Goal: Task Accomplishment & Management: Manage account settings

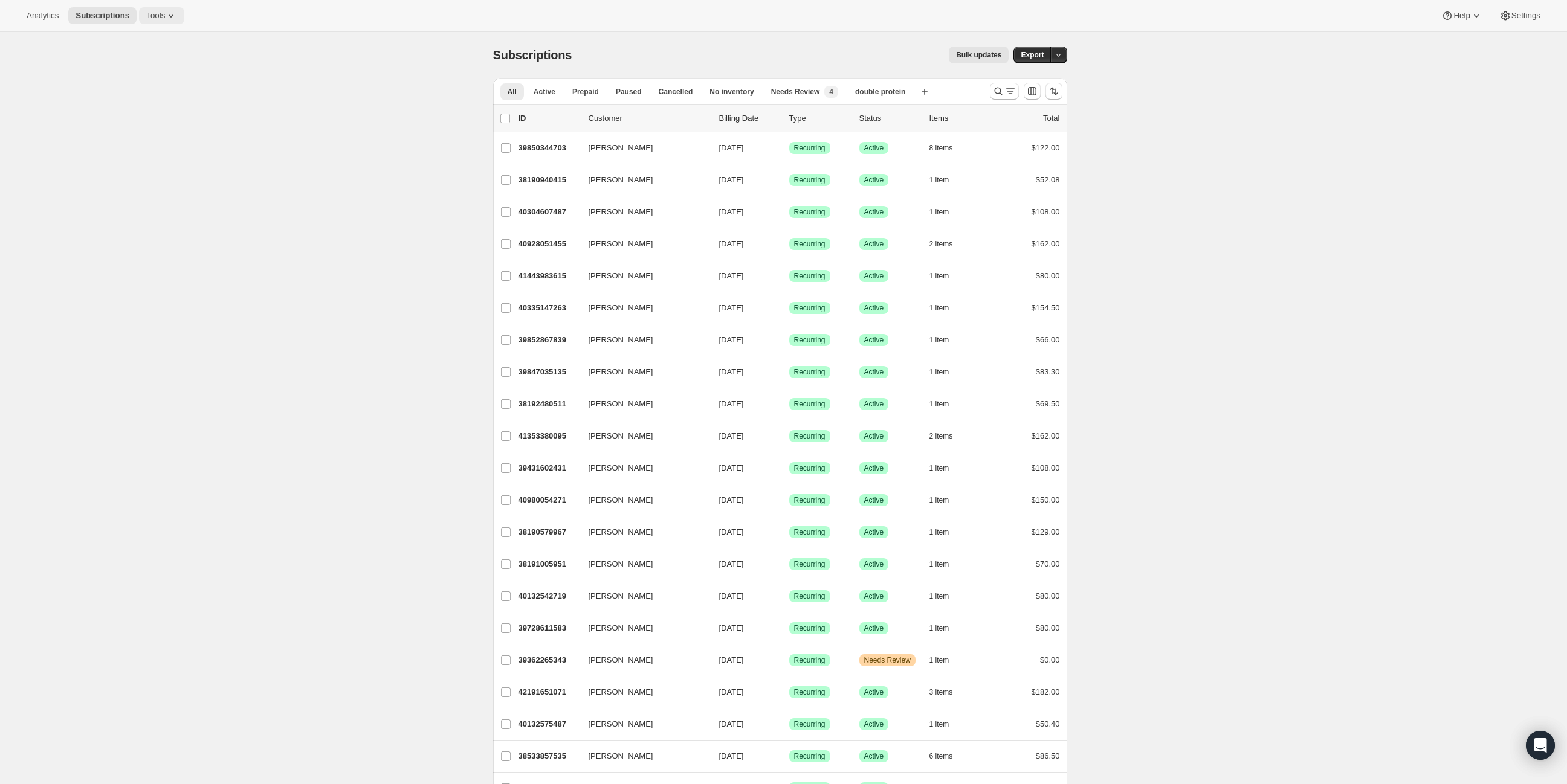
click at [173, 11] on button "Tools" at bounding box center [161, 16] width 45 height 17
click at [153, 47] on button "Subscription Plans" at bounding box center [156, 41] width 130 height 19
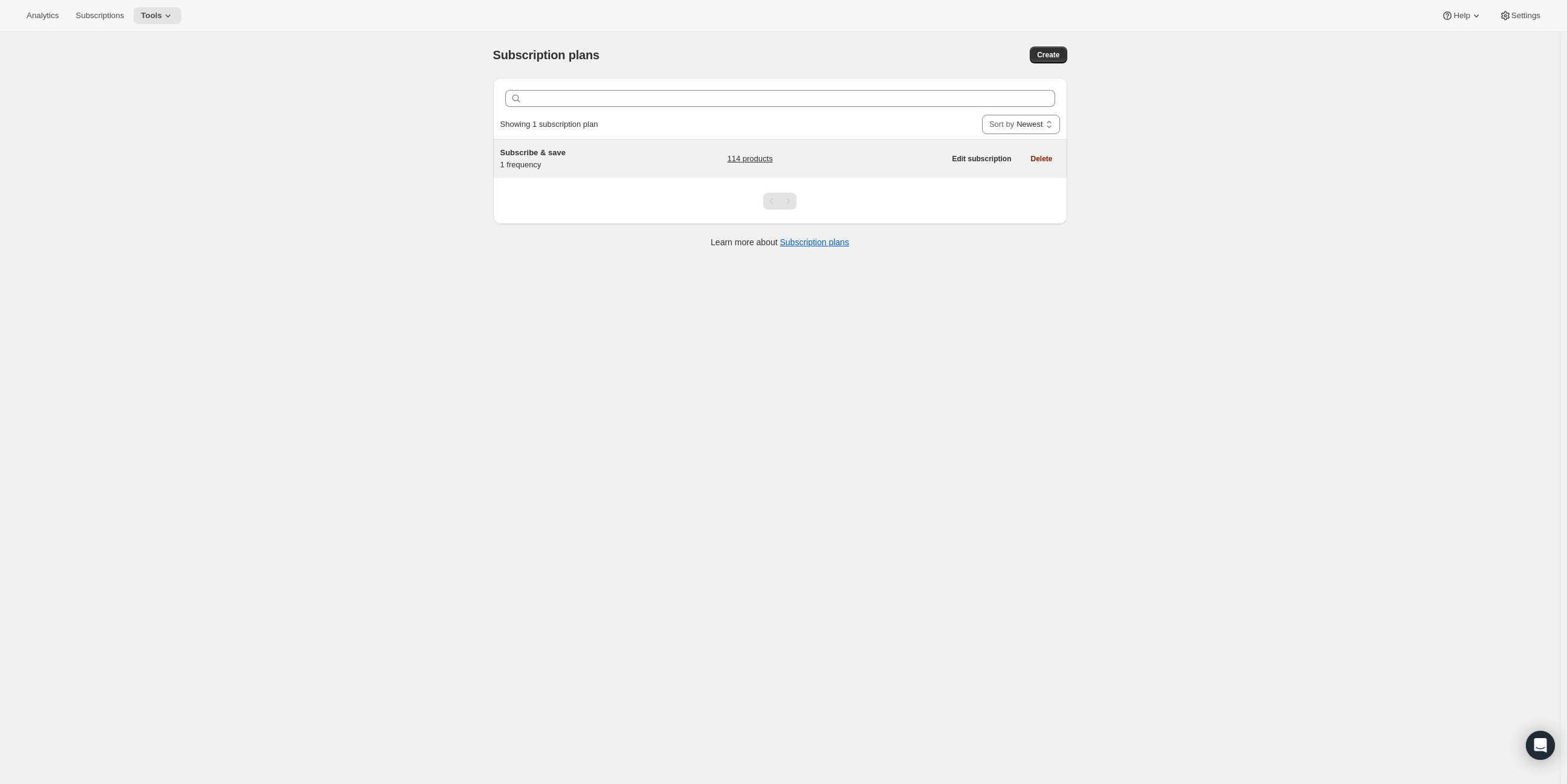
click at [572, 168] on div "Subscribe & save 1 frequency" at bounding box center [576, 159] width 151 height 24
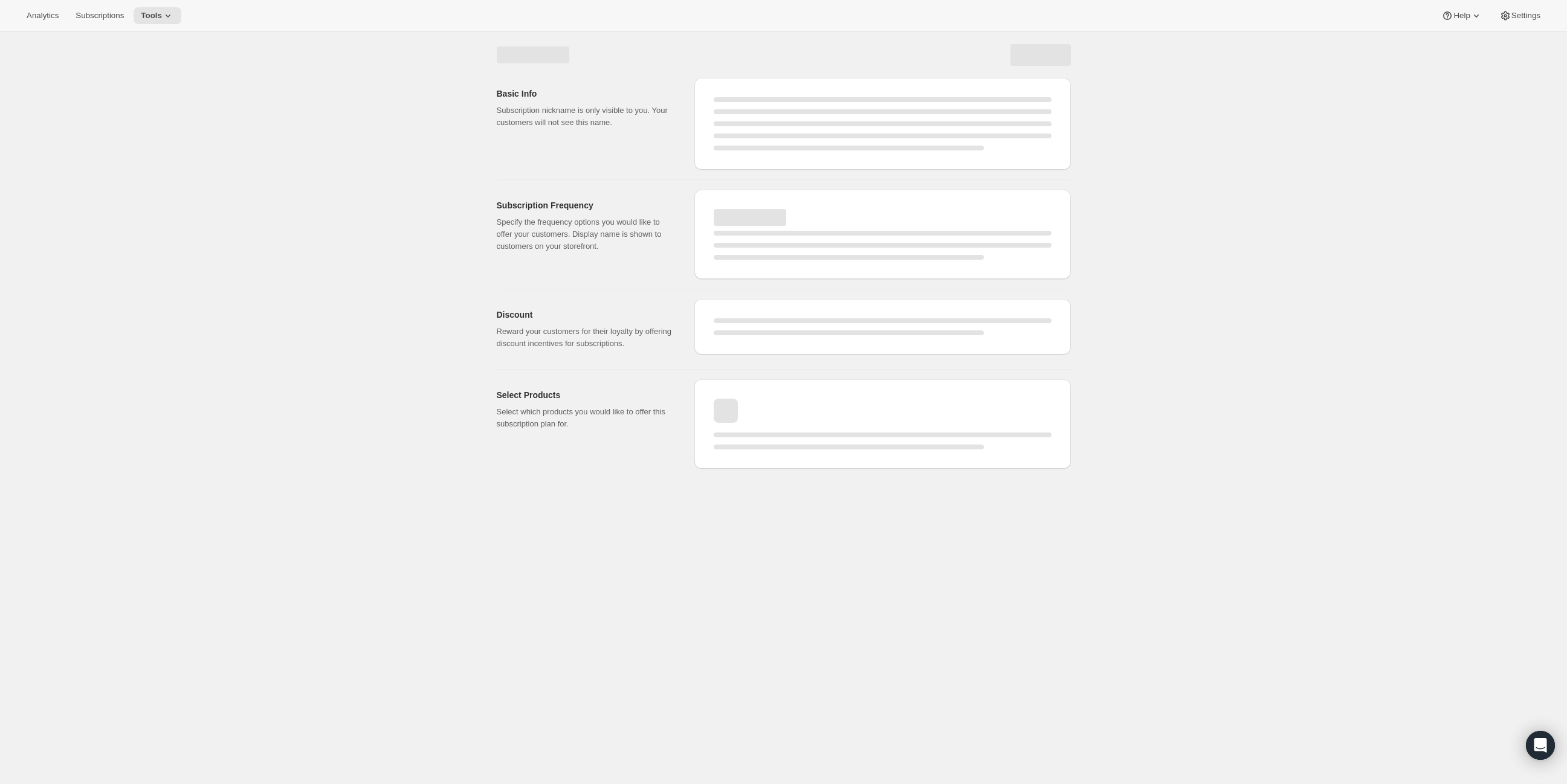
select select "WEEK"
select select "MONTH"
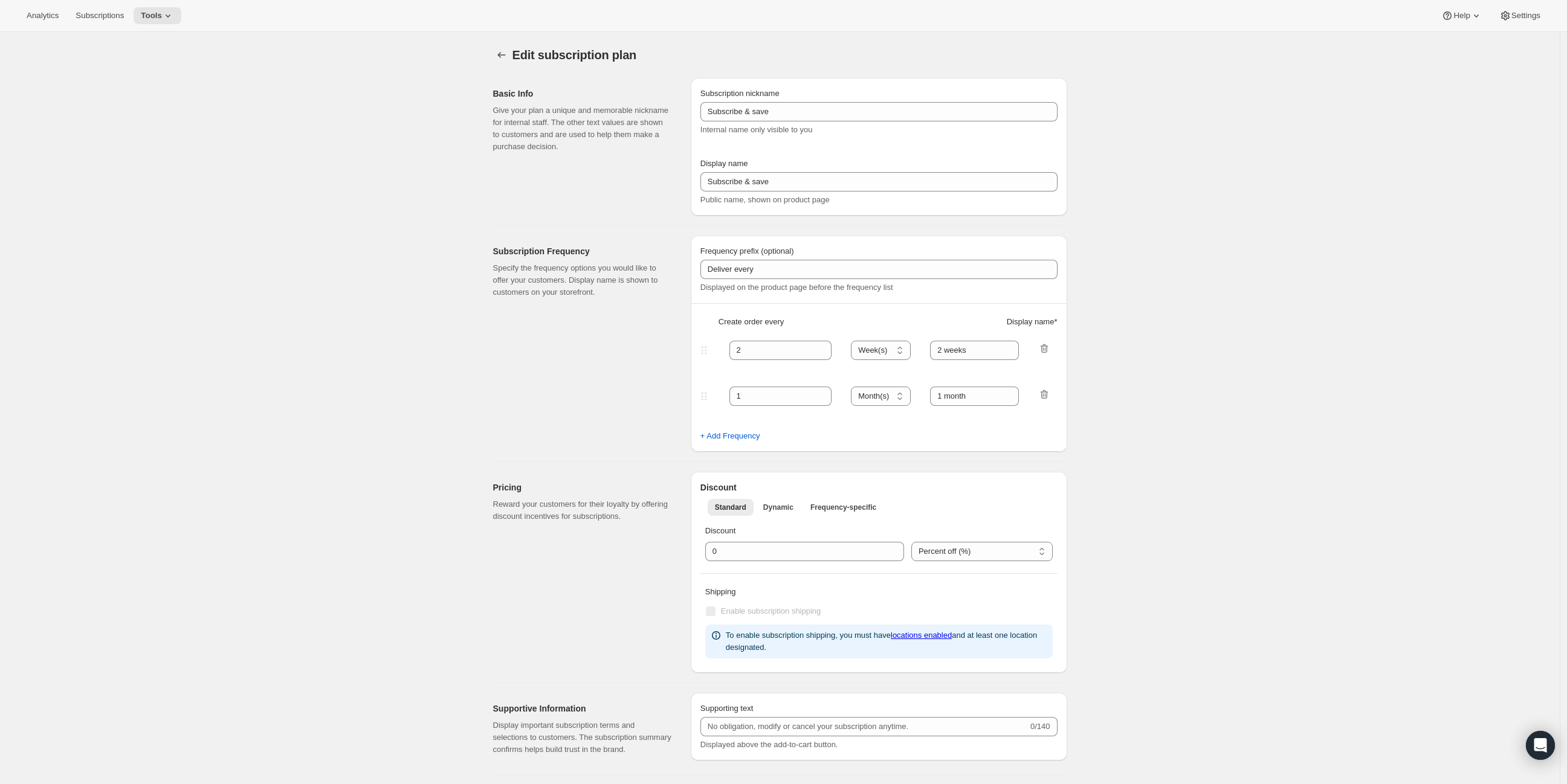
type input "1"
type input "1 week"
checkbox input "true"
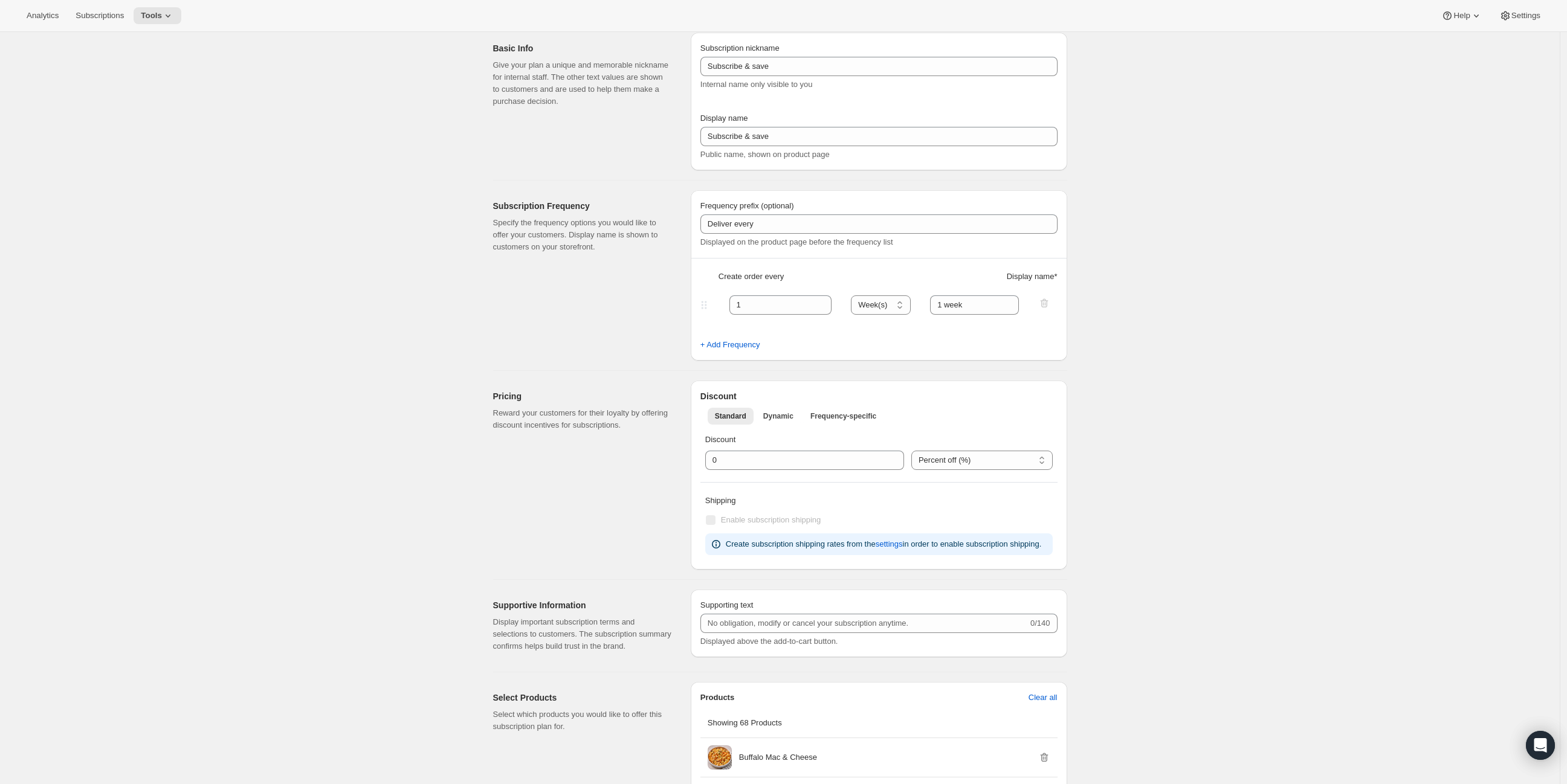
drag, startPoint x: 355, startPoint y: 254, endPoint x: 506, endPoint y: 342, distance: 174.8
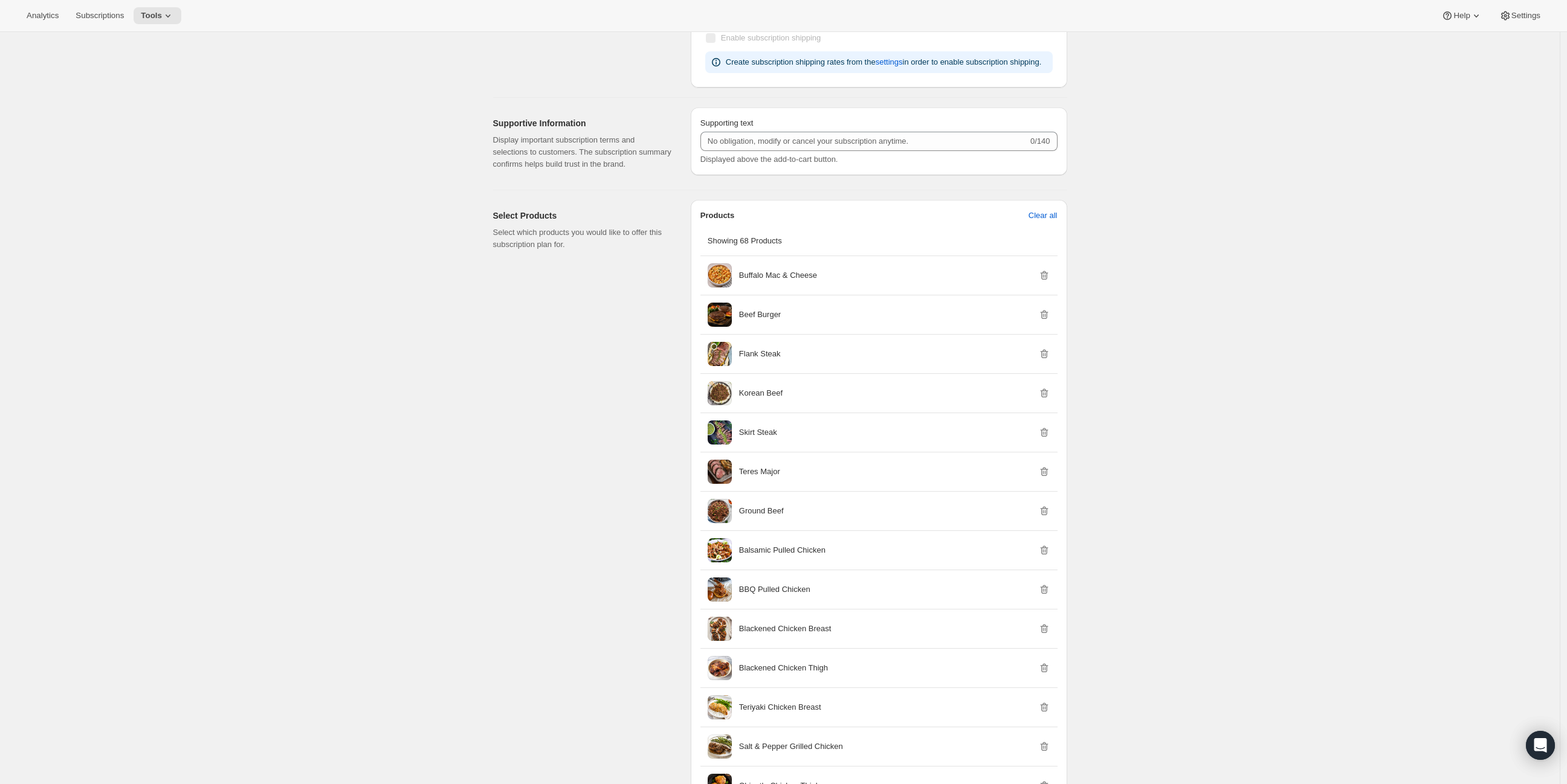
drag, startPoint x: 349, startPoint y: 376, endPoint x: 511, endPoint y: 551, distance: 238.5
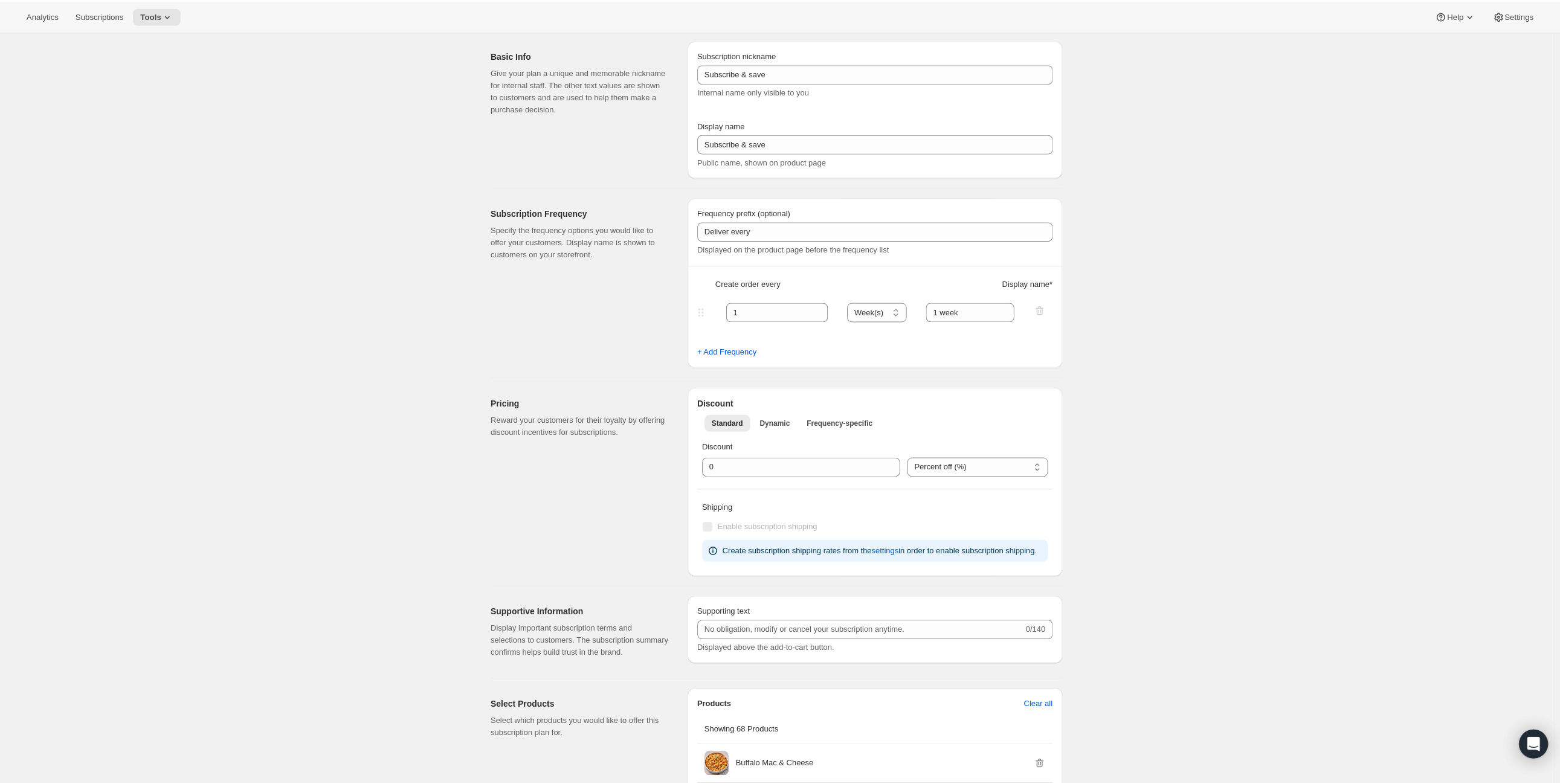
scroll to position [0, 0]
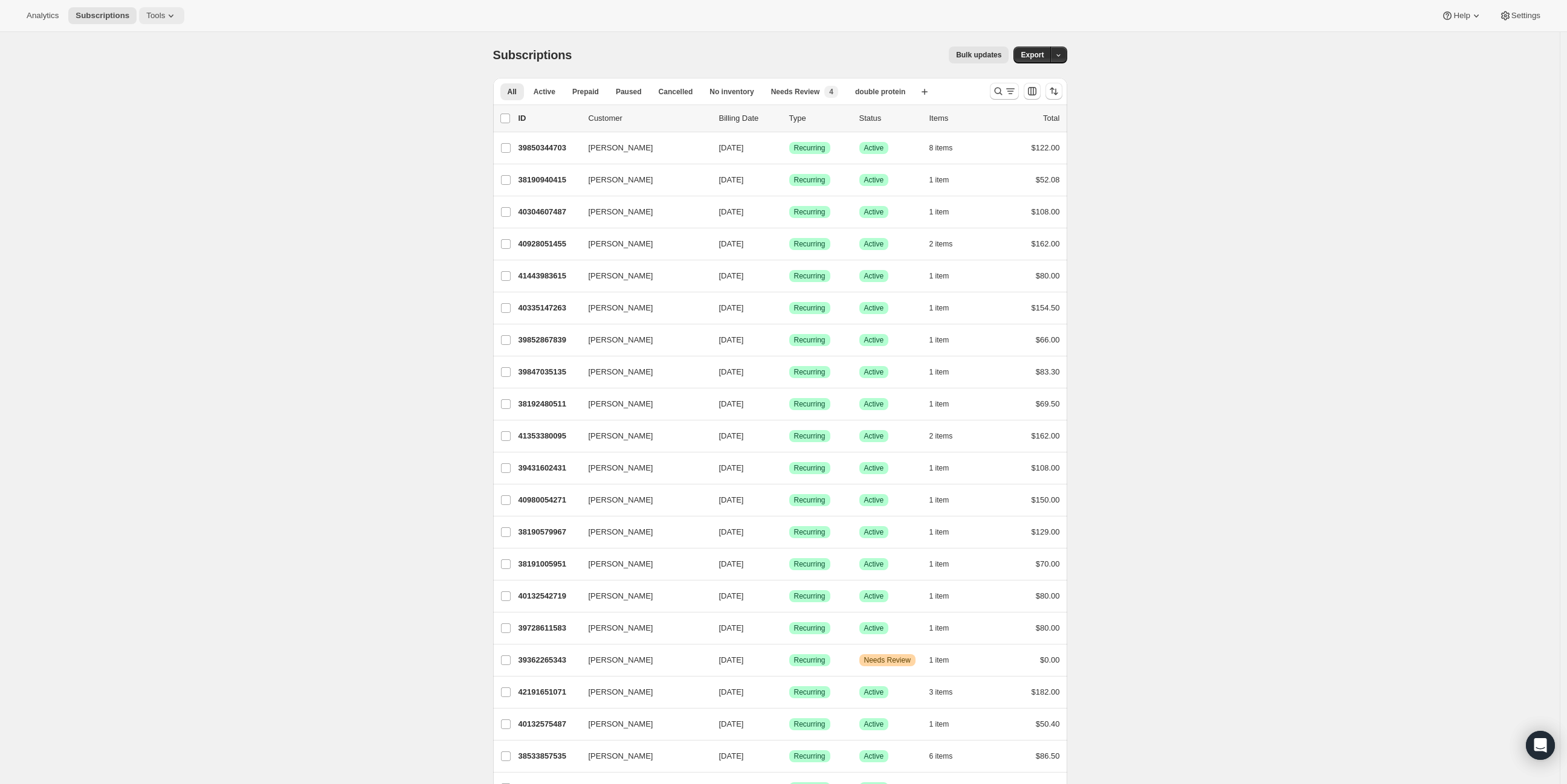
click at [165, 19] on icon at bounding box center [171, 16] width 12 height 12
click at [172, 44] on span "Subscription Plans" at bounding box center [144, 40] width 65 height 9
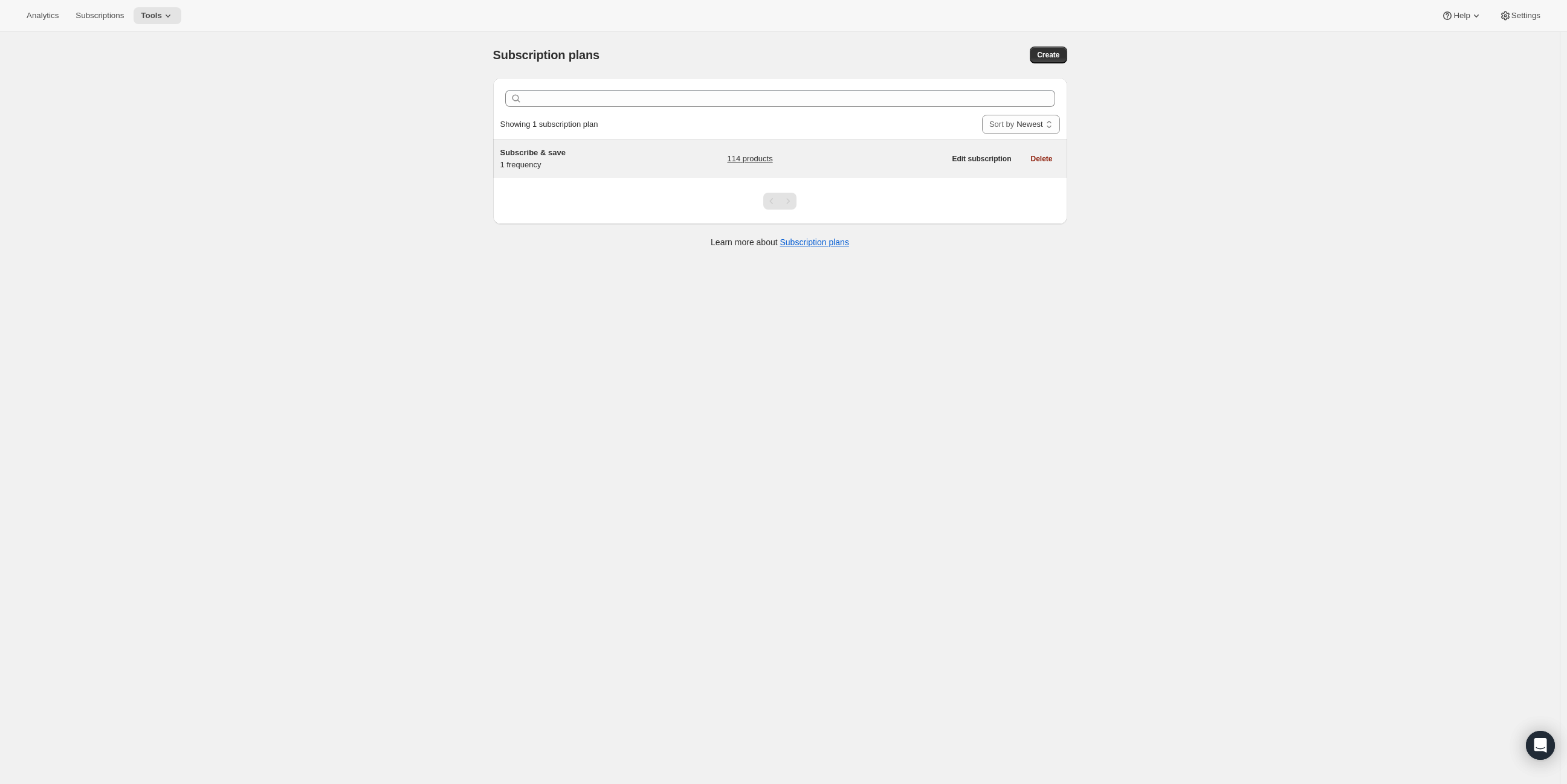
click at [558, 164] on div "Subscribe & save 1 frequency" at bounding box center [576, 159] width 151 height 24
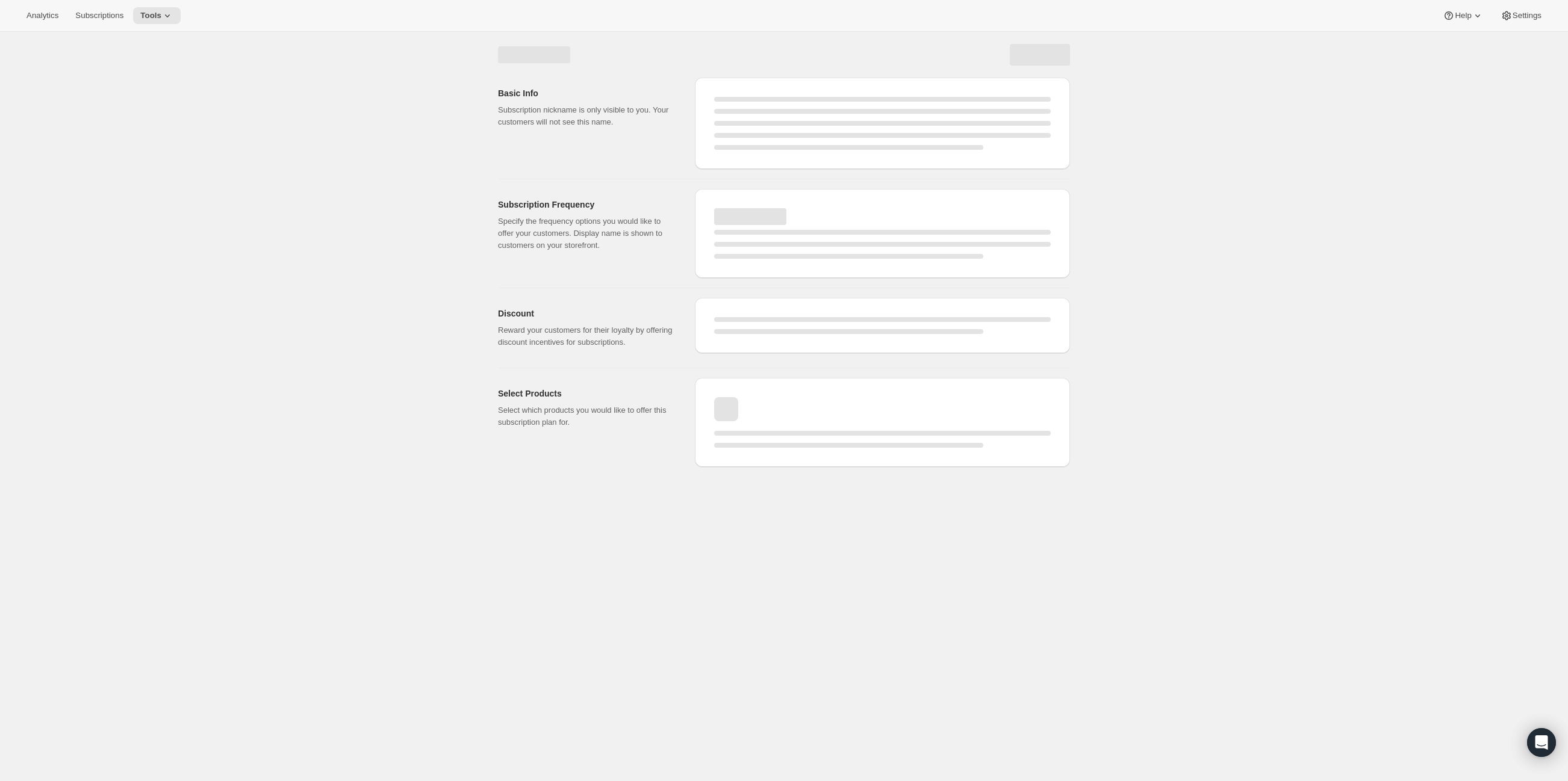
select select "WEEK"
select select "MONTH"
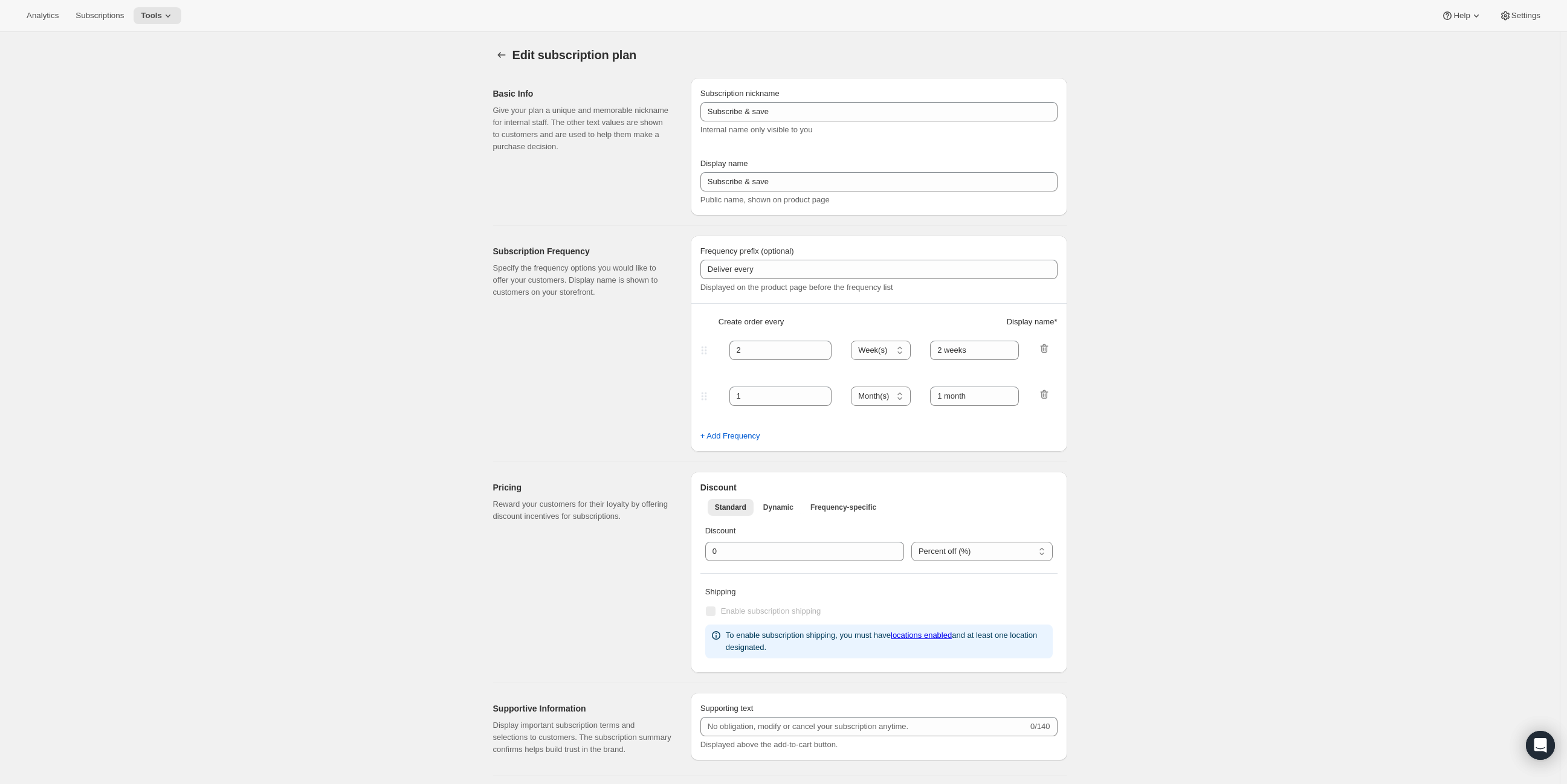
type input "1"
type input "1 week"
checkbox input "true"
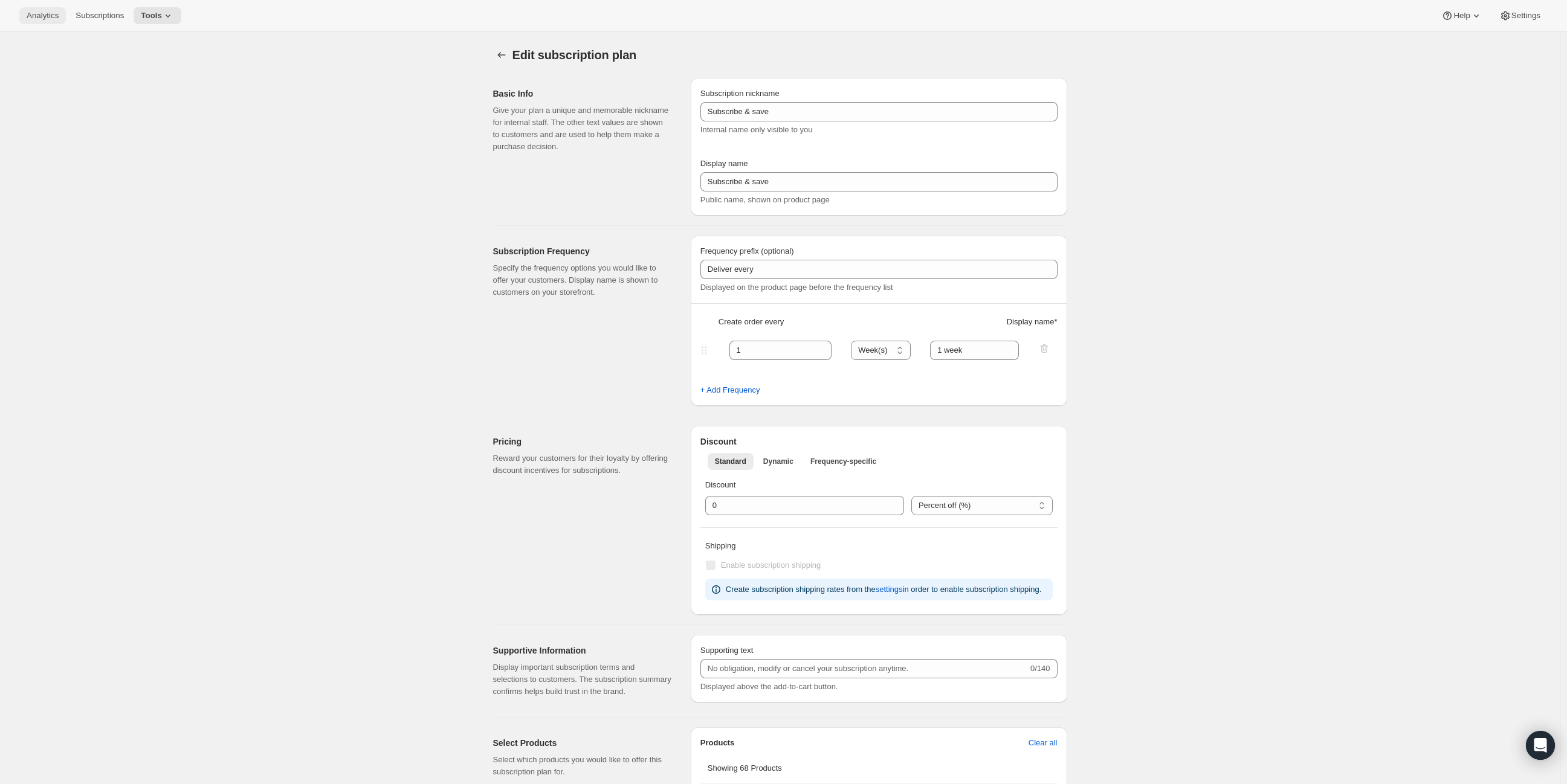
click at [43, 15] on span "Analytics" at bounding box center [42, 16] width 32 height 10
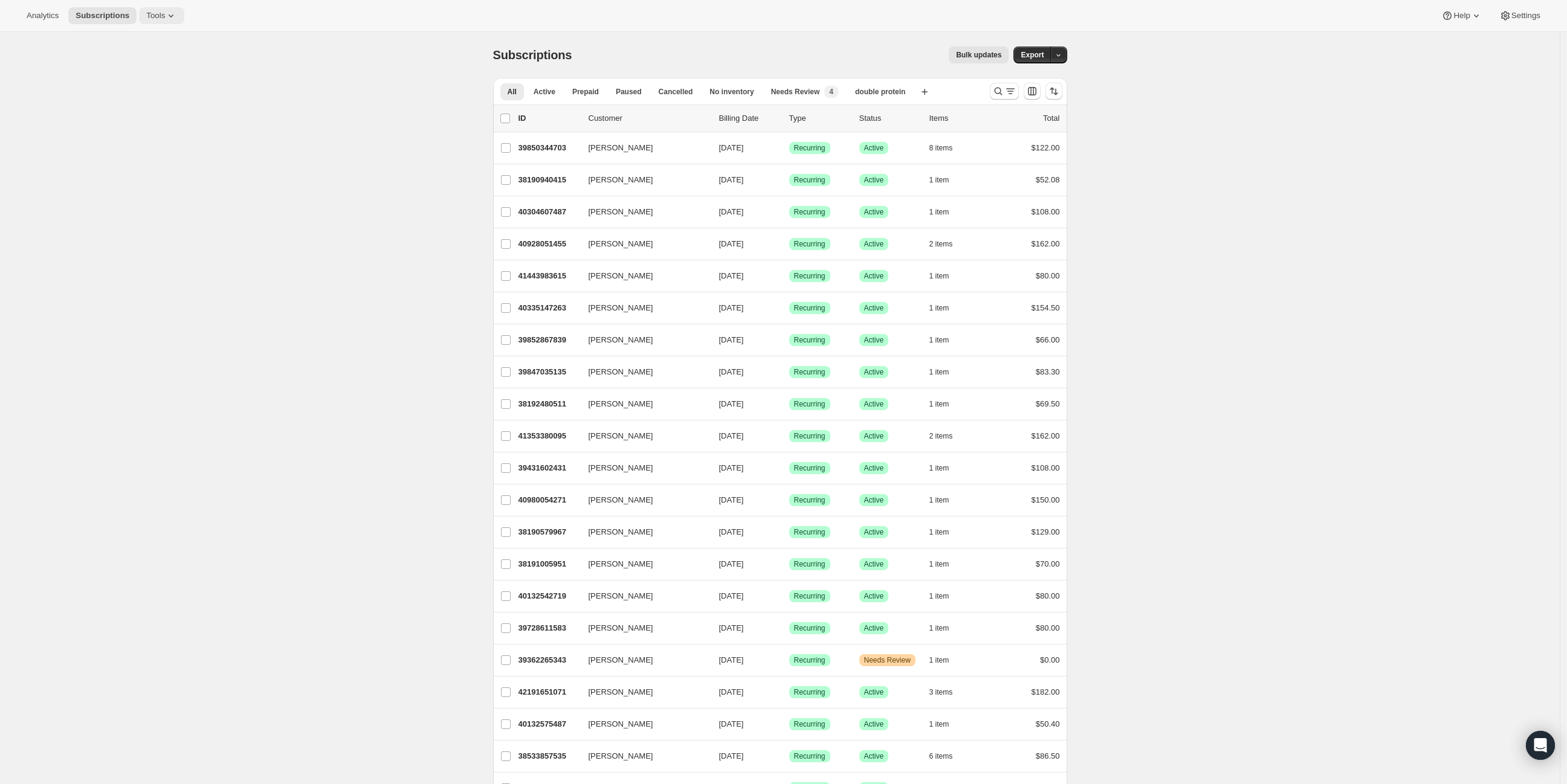
click at [159, 23] on button "Tools" at bounding box center [161, 16] width 45 height 17
click at [149, 78] on span "Bundles" at bounding box center [165, 82] width 107 height 12
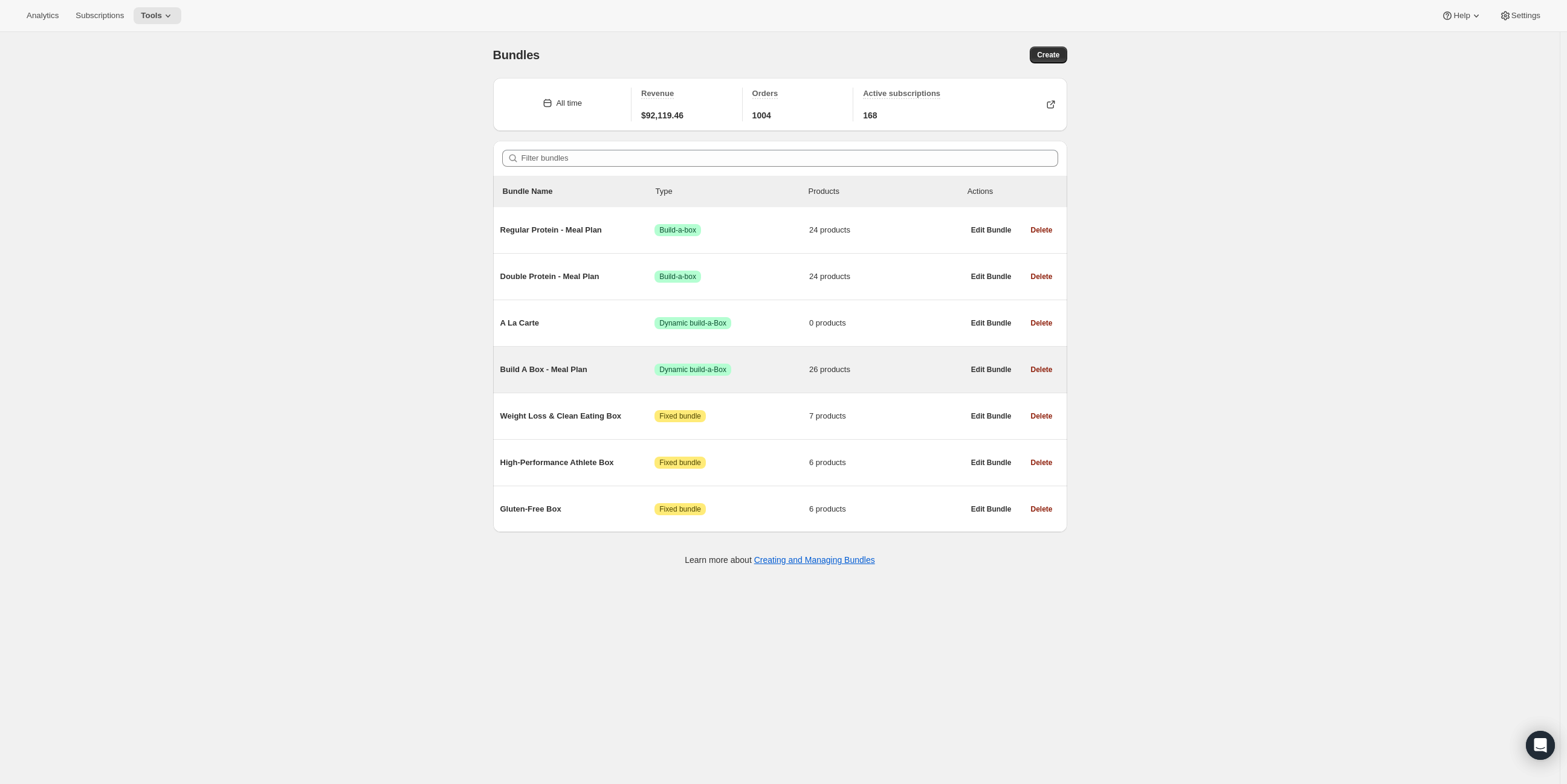
click at [544, 371] on span "Build A Box - Meal Plan" at bounding box center [577, 370] width 155 height 12
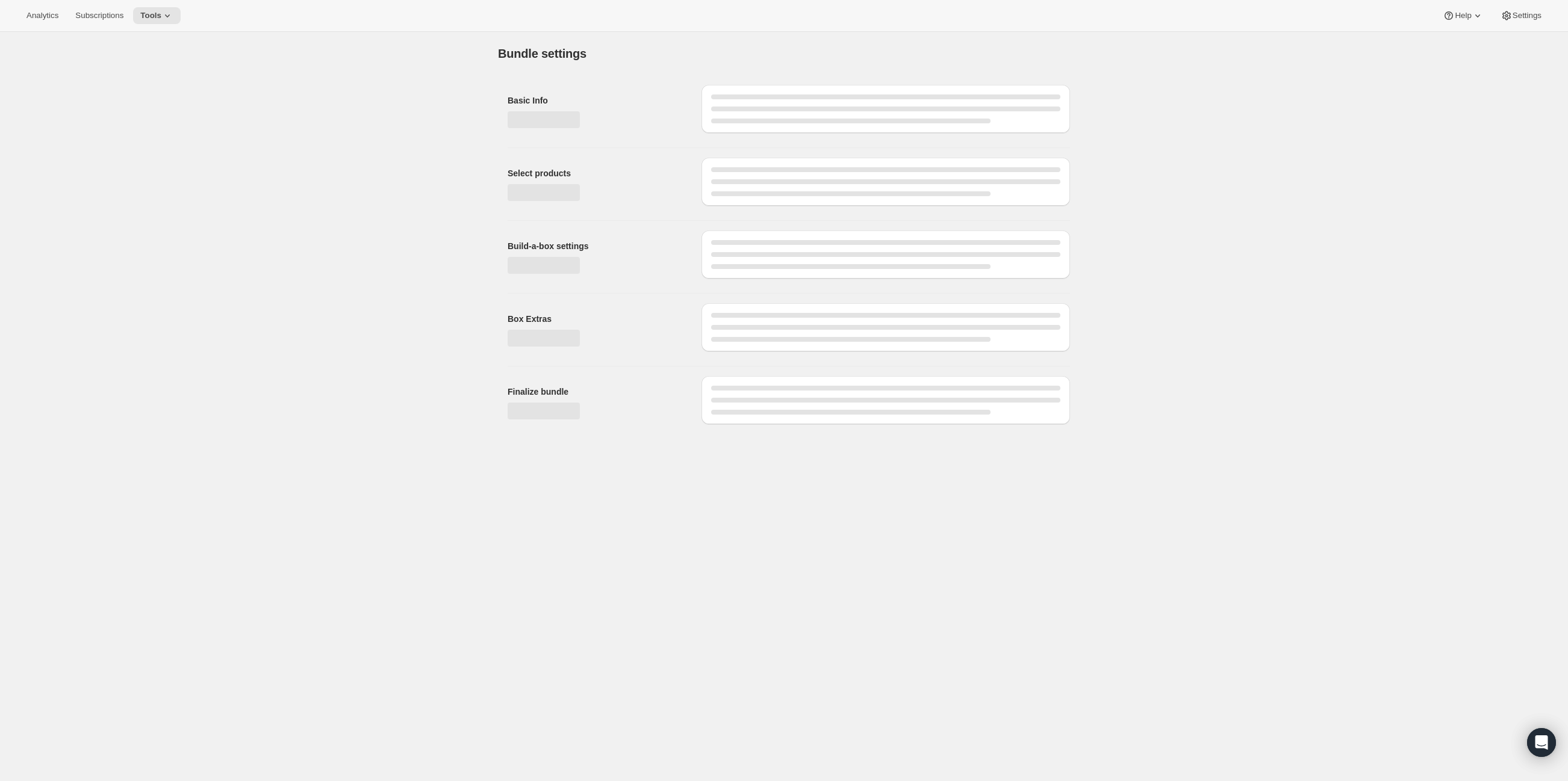
type input "Build A Box - Meal Plan"
radio input "true"
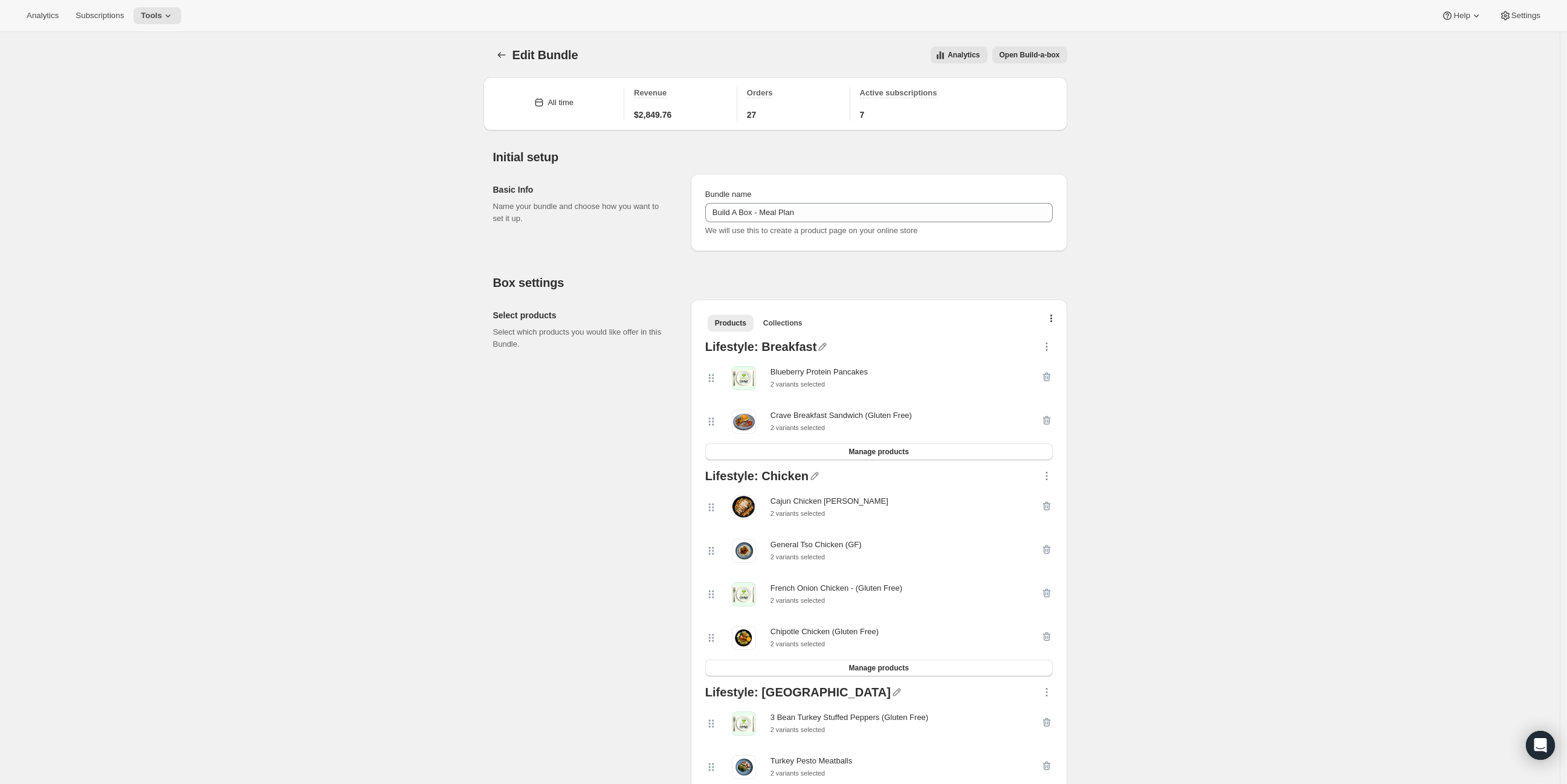
drag, startPoint x: 560, startPoint y: 419, endPoint x: 400, endPoint y: 104, distance: 353.3
click at [156, 15] on span "Tools" at bounding box center [151, 16] width 21 height 10
click at [153, 48] on button "Subscription Plans" at bounding box center [155, 41] width 130 height 19
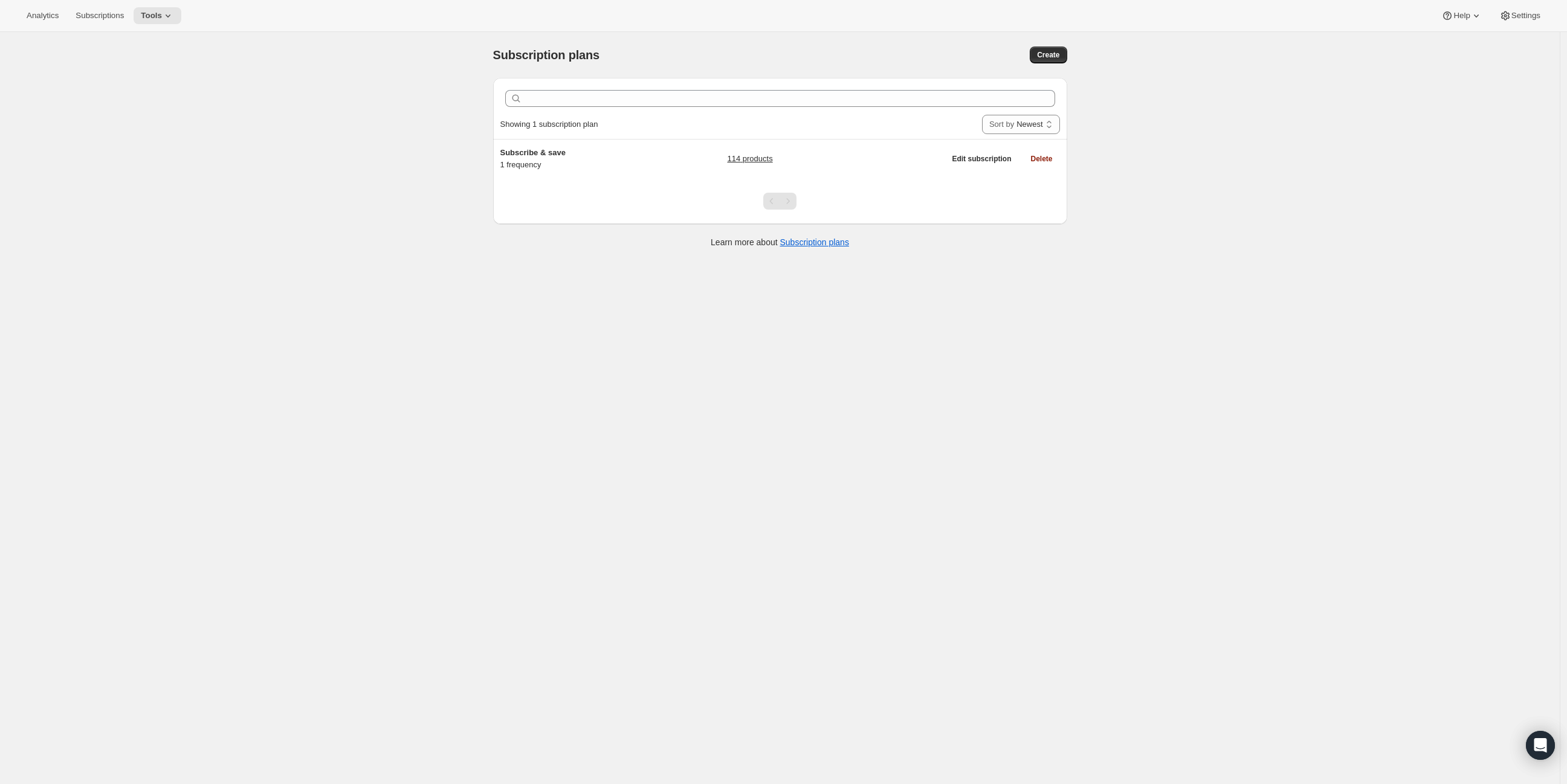
click at [614, 190] on div at bounding box center [780, 201] width 574 height 46
click at [616, 182] on div at bounding box center [780, 201] width 574 height 46
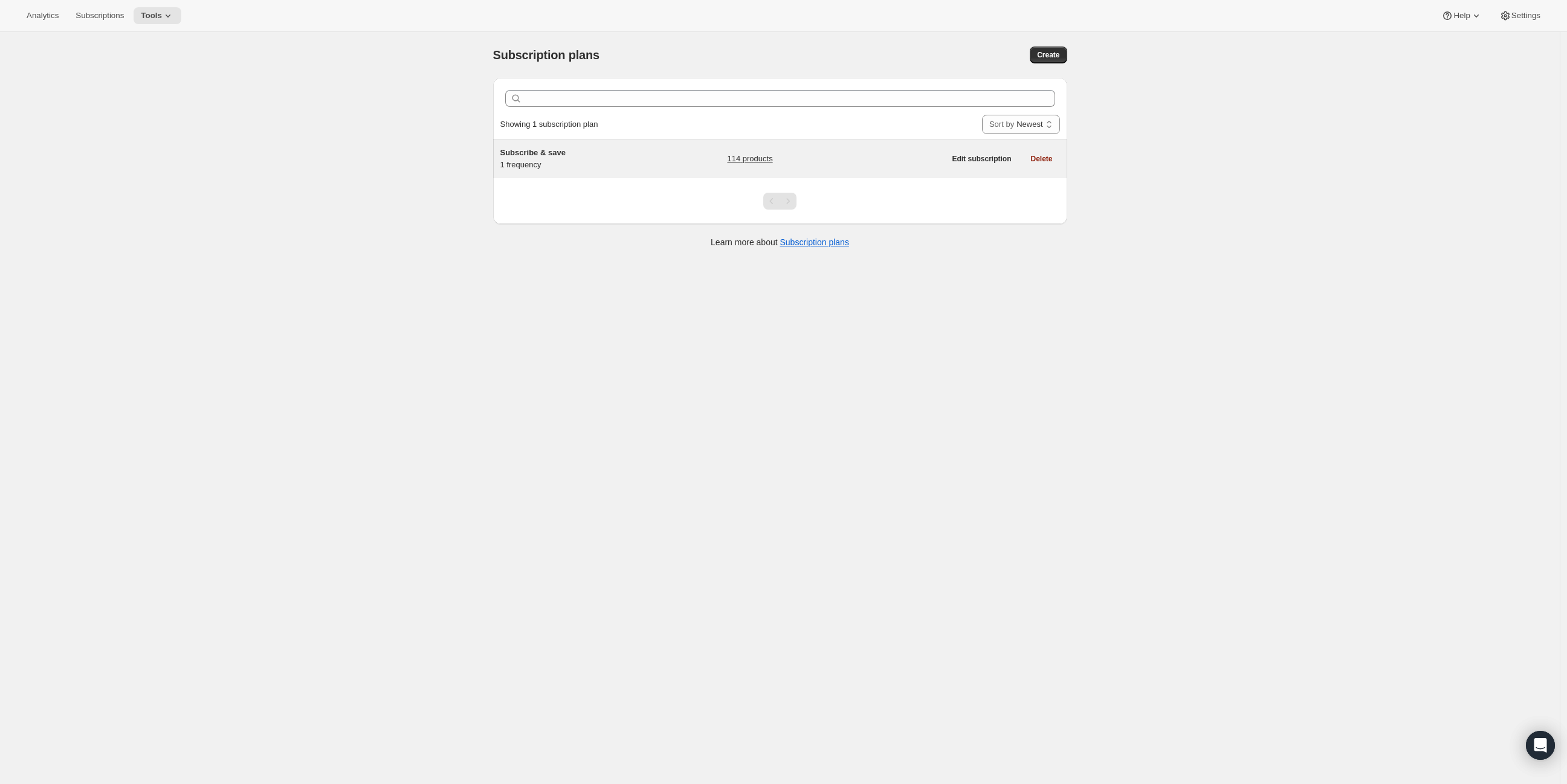
click at [623, 172] on div "Subscribe & save 1 frequency 114 products Edit subscription Delete" at bounding box center [780, 159] width 574 height 39
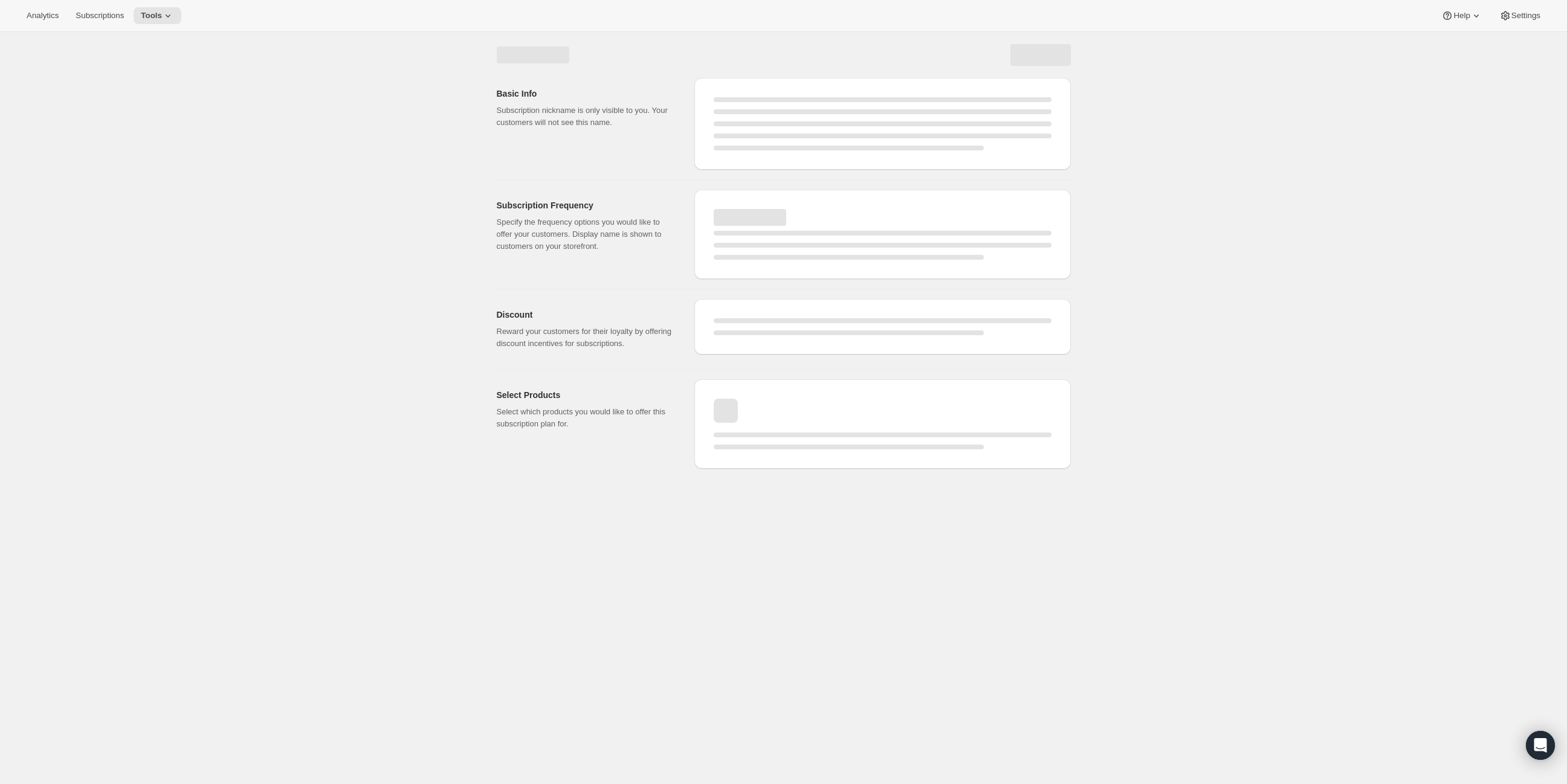
select select "WEEK"
select select "MONTH"
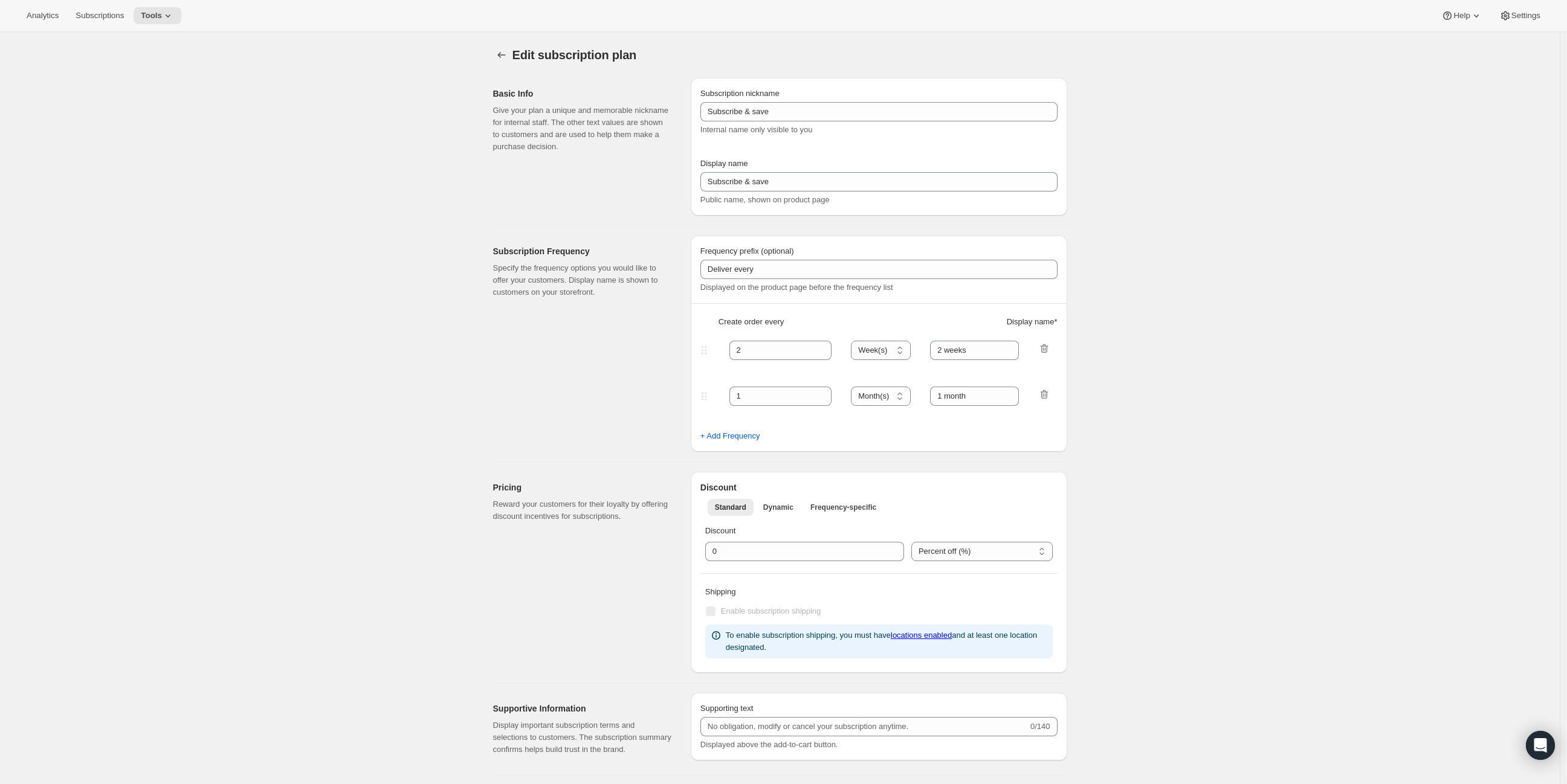
type input "1"
type input "1 week"
checkbox input "true"
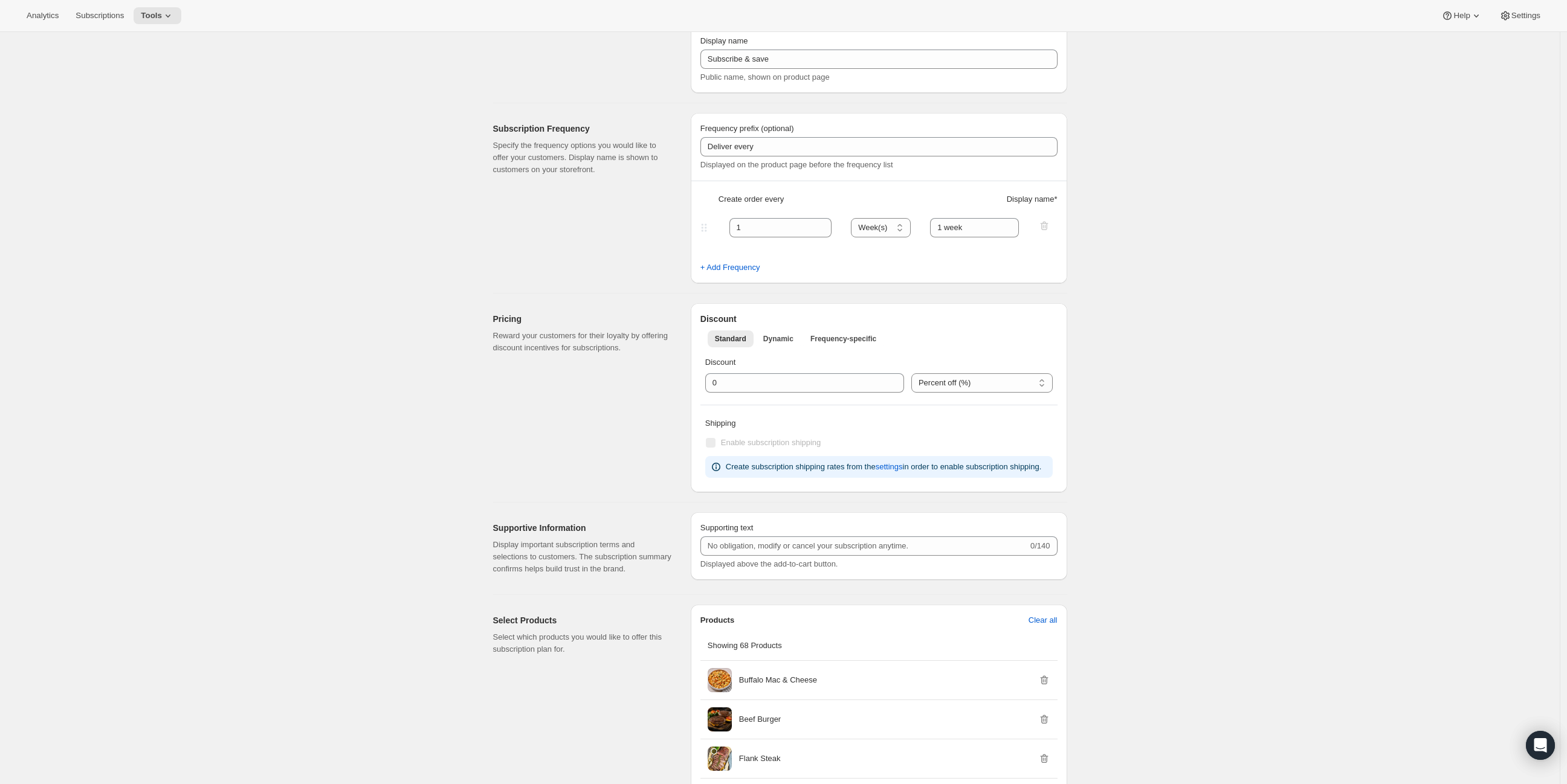
scroll to position [134, 0]
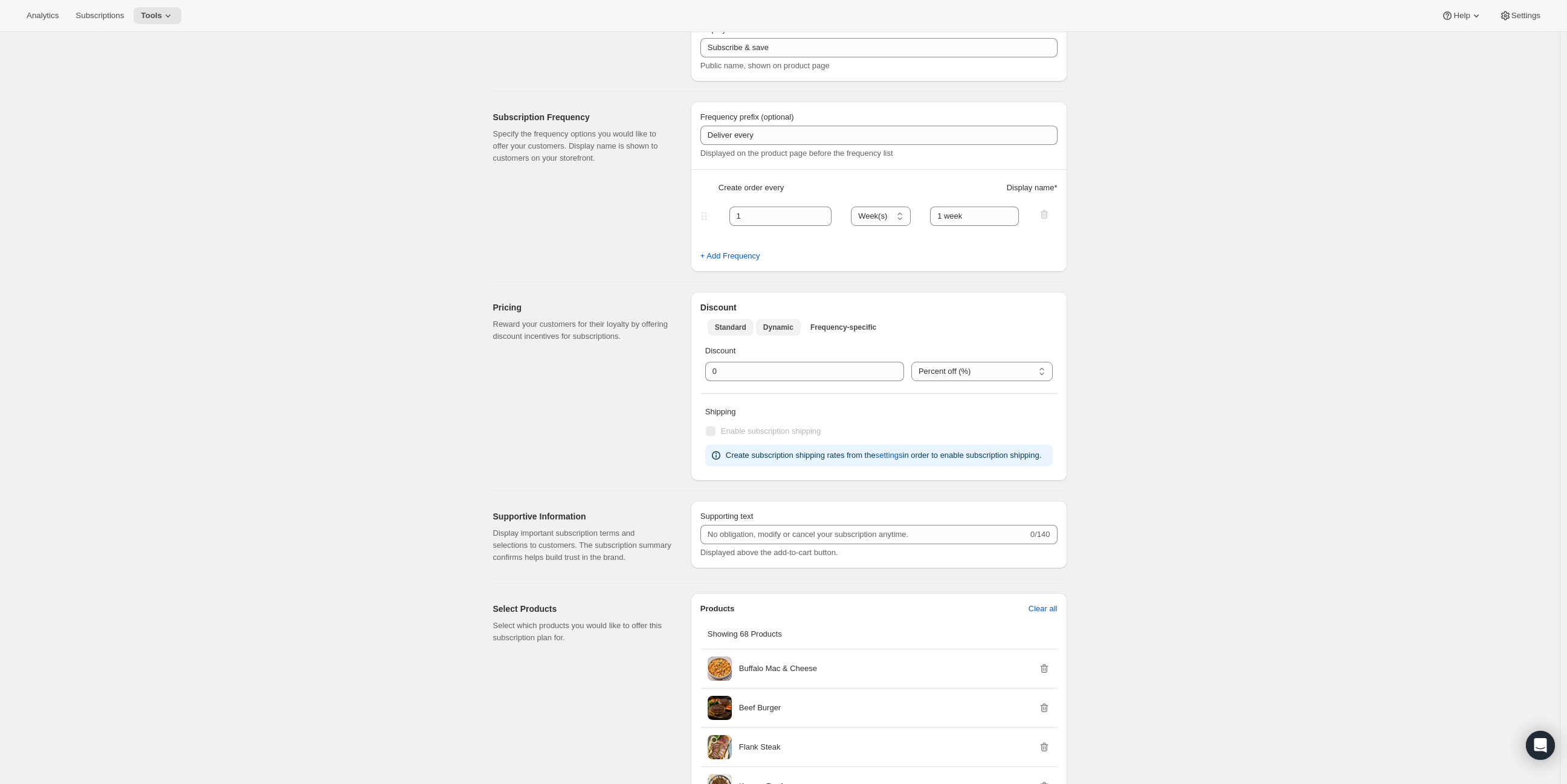
click at [783, 329] on span "Dynamic" at bounding box center [778, 327] width 30 height 10
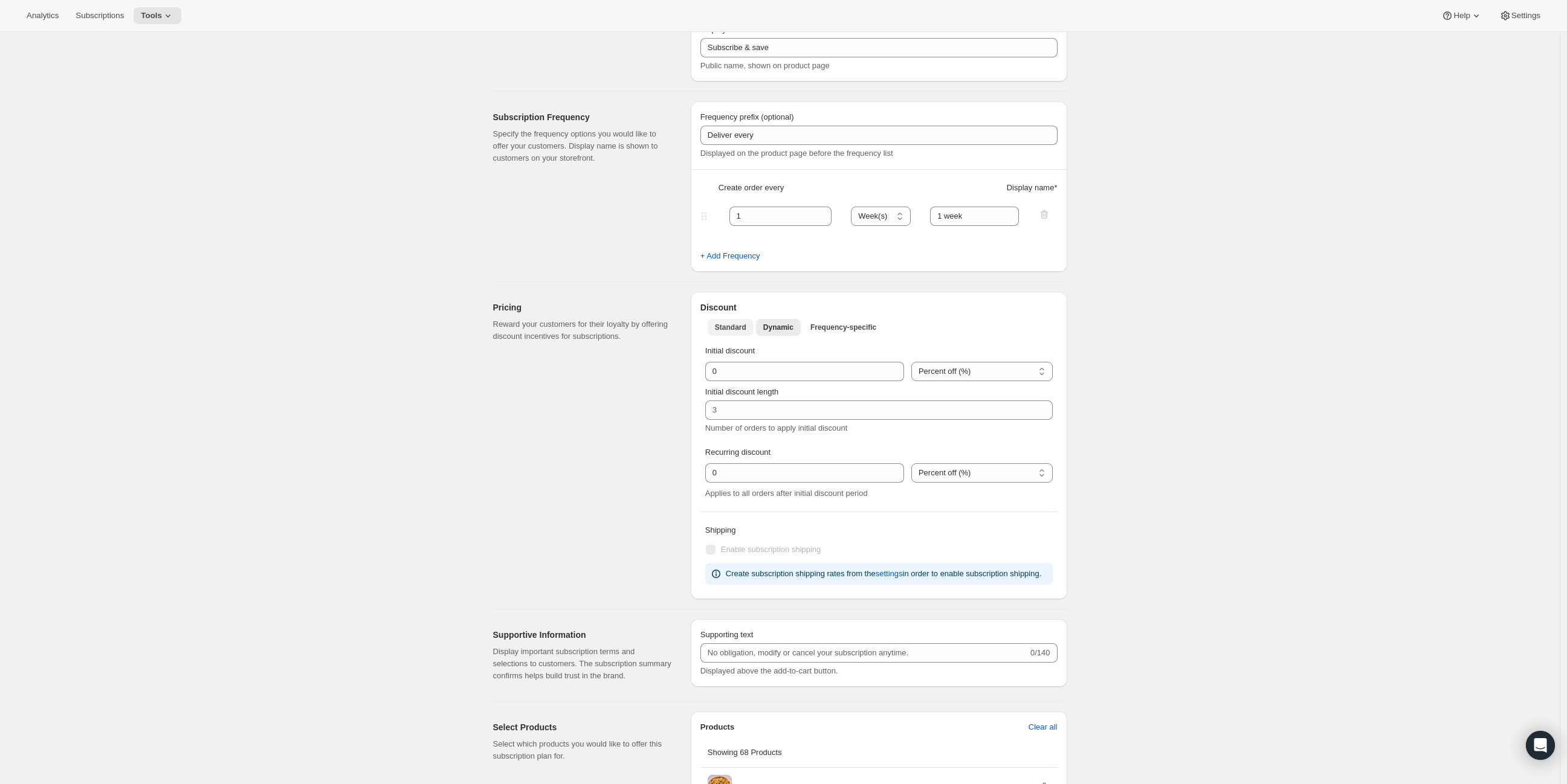
click at [743, 326] on span "Standard" at bounding box center [730, 327] width 31 height 10
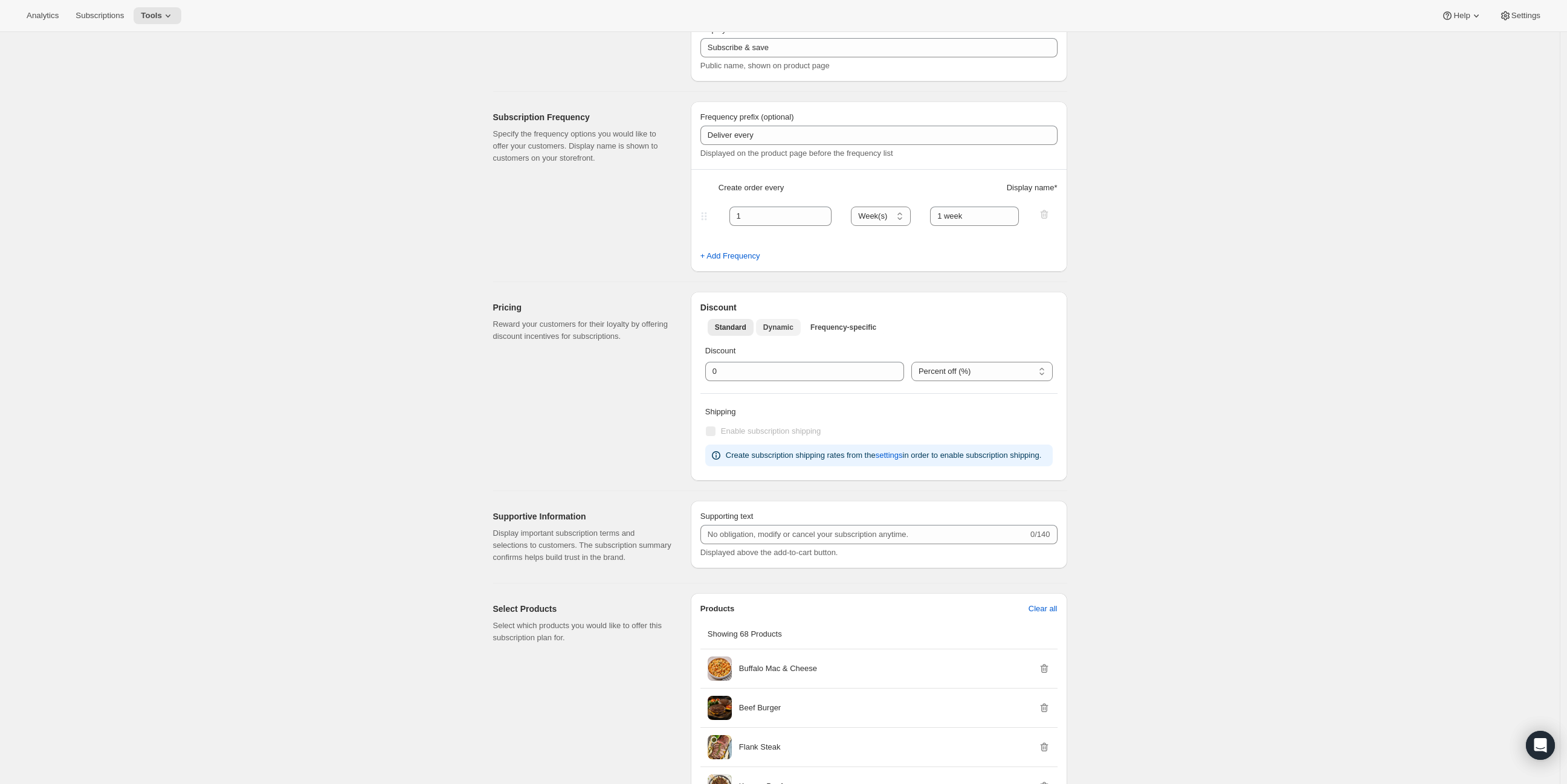
click at [788, 330] on span "Dynamic" at bounding box center [778, 327] width 30 height 10
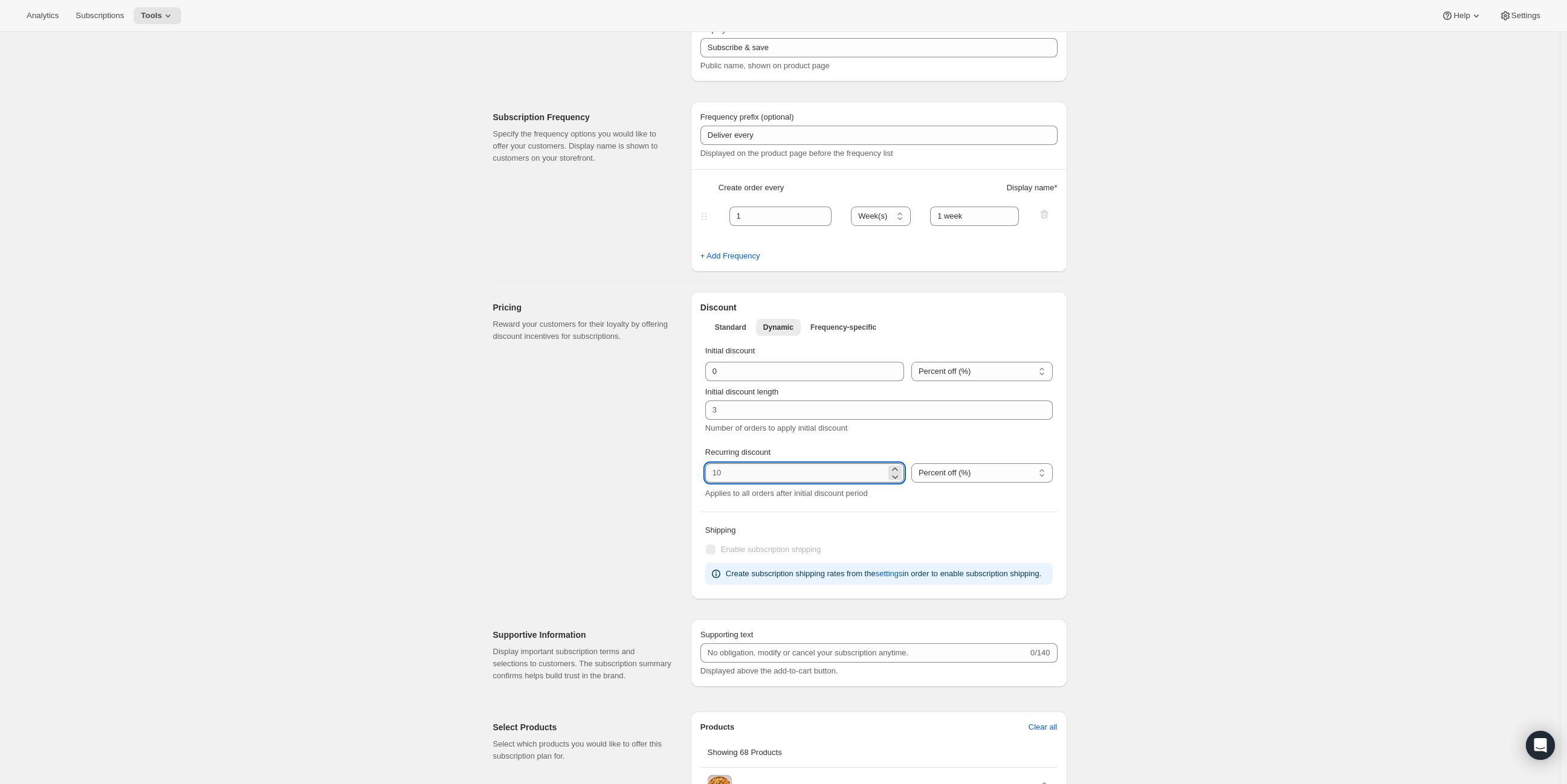
click at [858, 474] on input "integer" at bounding box center [795, 473] width 181 height 19
click at [777, 455] on p "Recurring discount" at bounding box center [878, 452] width 348 height 12
click at [848, 328] on span "Frequency-specific" at bounding box center [843, 327] width 66 height 10
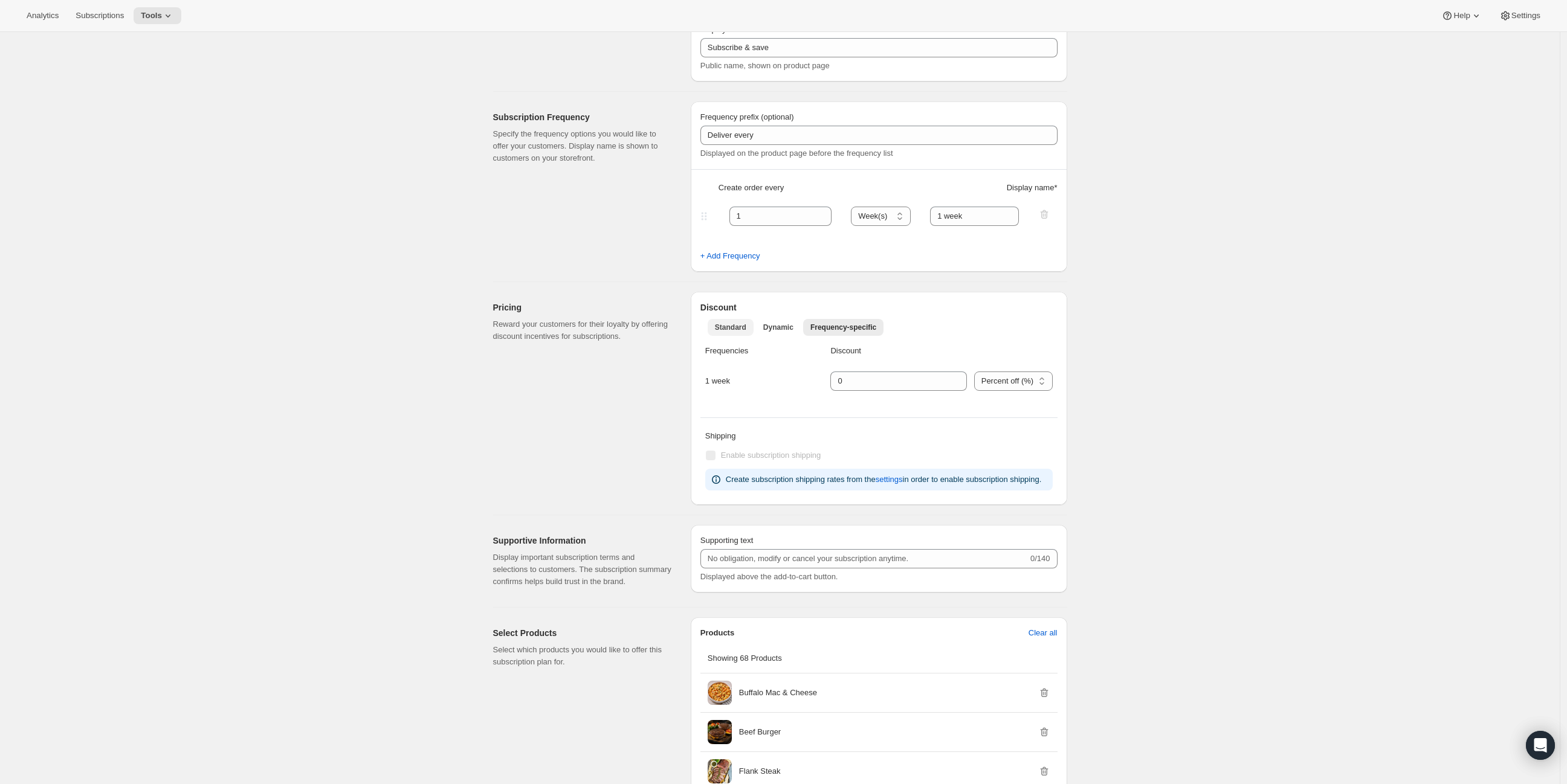
click at [733, 331] on span "Standard" at bounding box center [730, 327] width 31 height 10
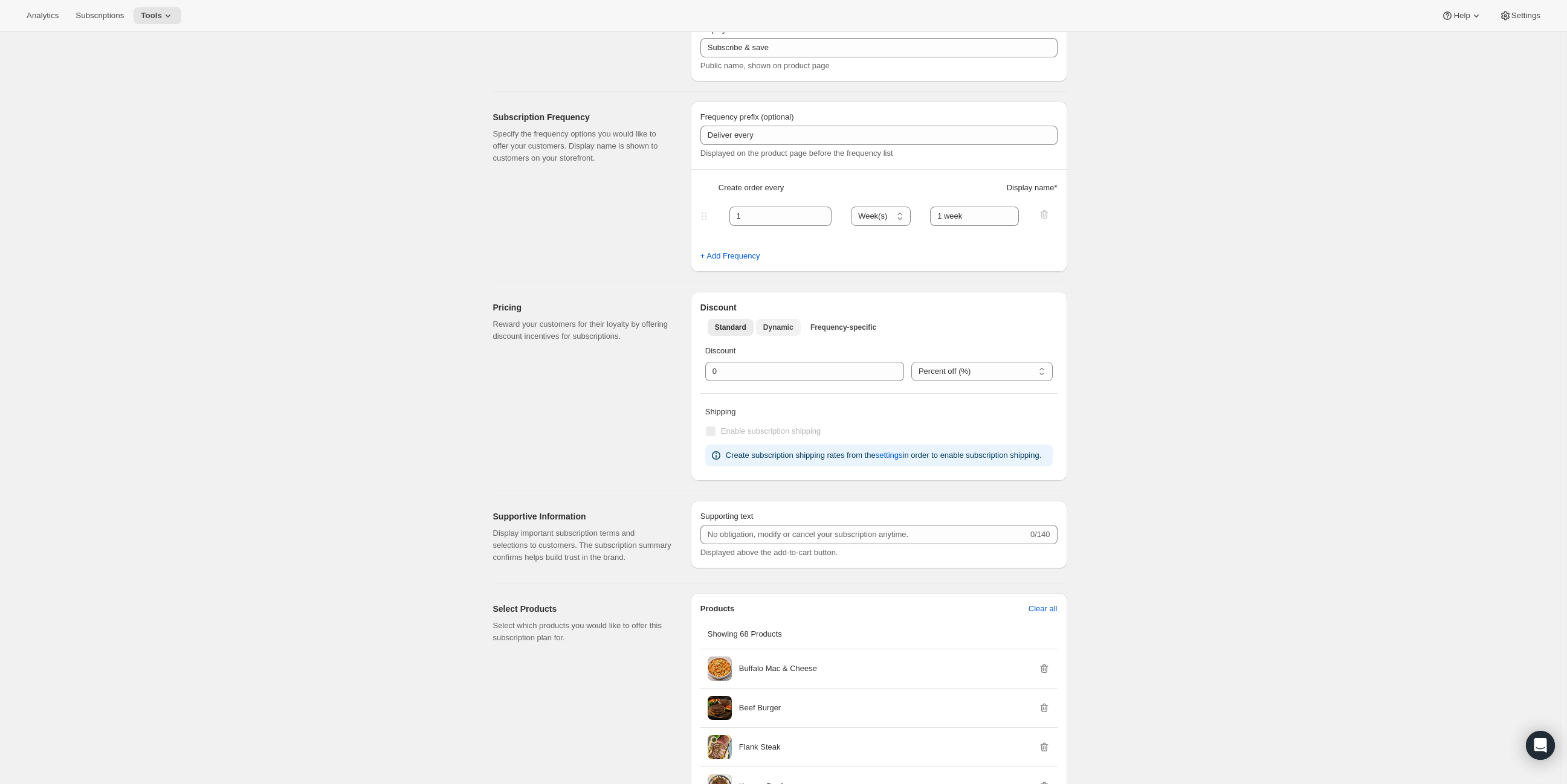
click at [770, 328] on span "Dynamic" at bounding box center [778, 327] width 30 height 10
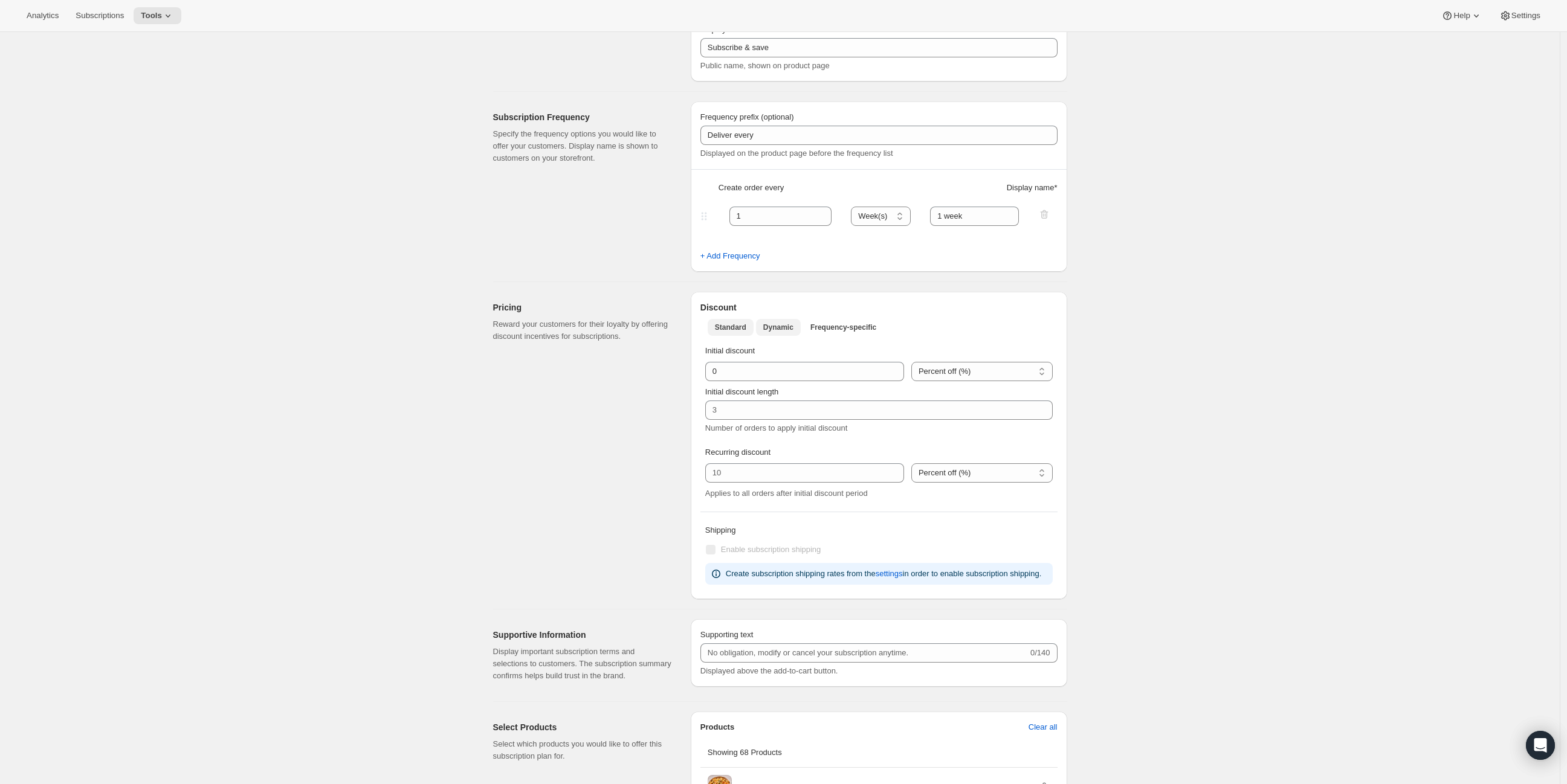
click at [734, 328] on span "Standard" at bounding box center [730, 327] width 31 height 10
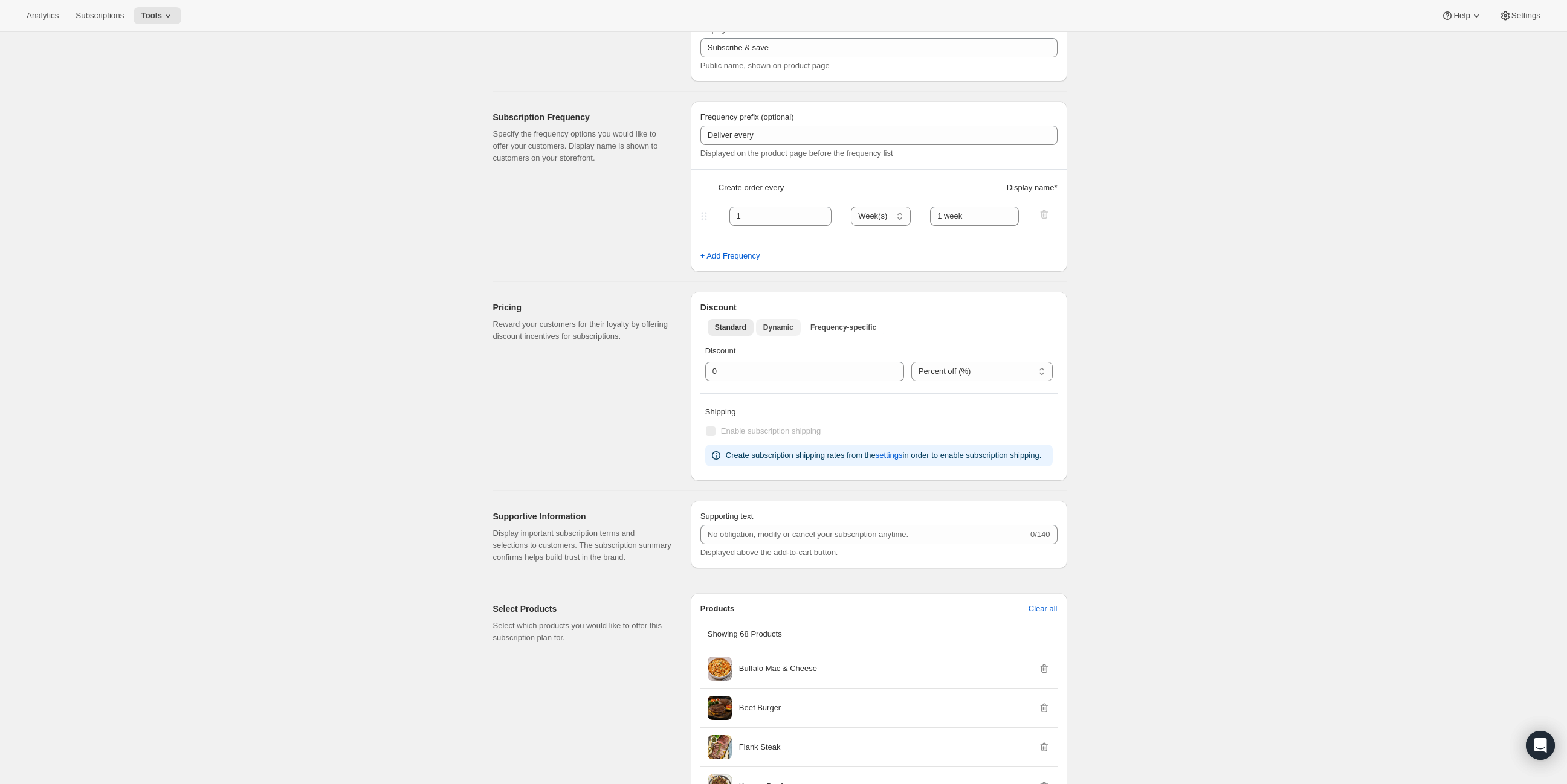
click at [792, 330] on span "Dynamic" at bounding box center [778, 327] width 30 height 10
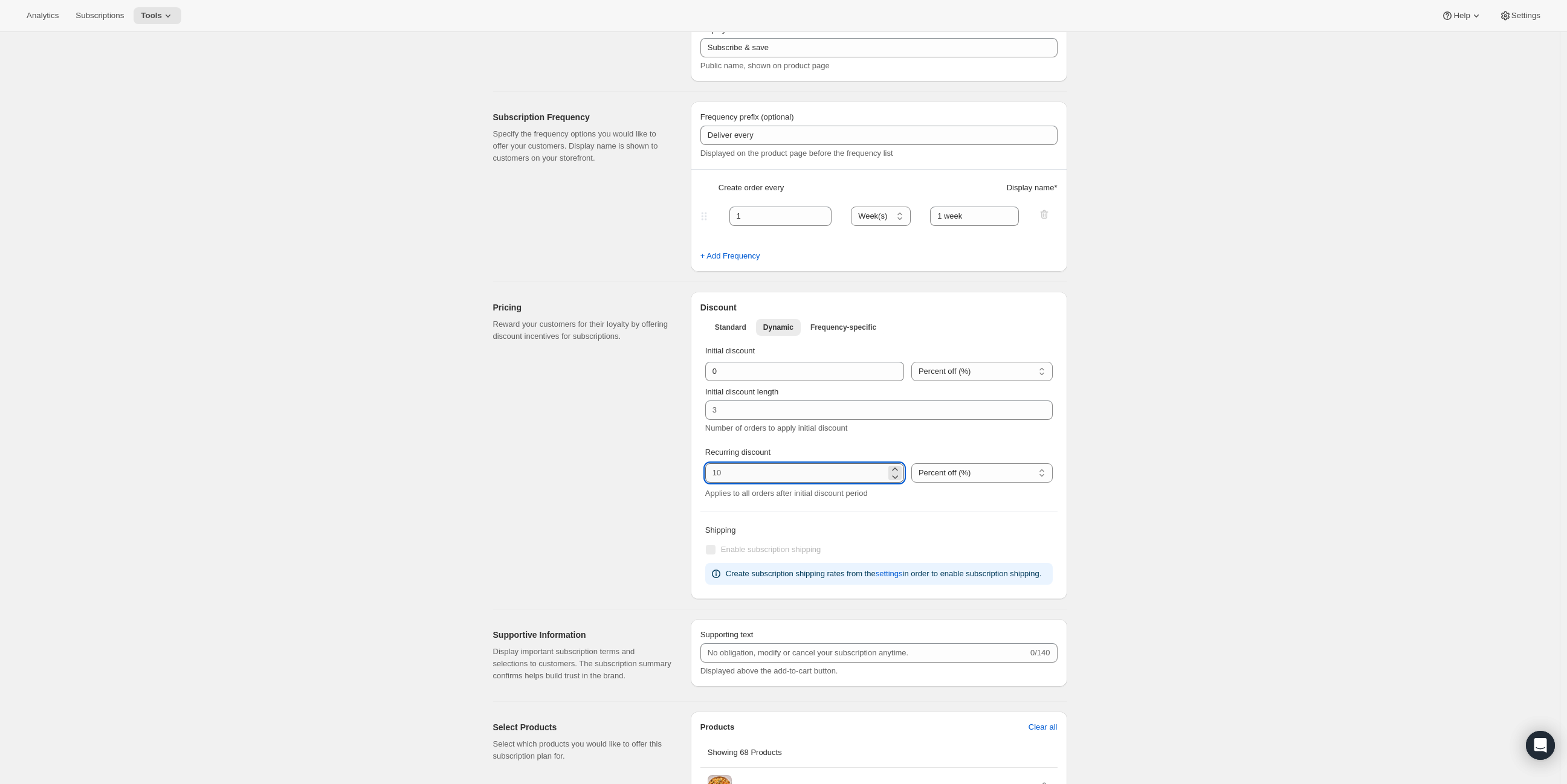
click at [736, 469] on input "integer" at bounding box center [795, 473] width 181 height 19
drag, startPoint x: 623, startPoint y: 427, endPoint x: 631, endPoint y: 416, distance: 13.6
click at [623, 427] on div "Pricing Reward your customers for their loyalty by offering discount incentives…" at bounding box center [587, 445] width 188 height 308
click at [826, 322] on span "Frequency-specific" at bounding box center [843, 327] width 66 height 10
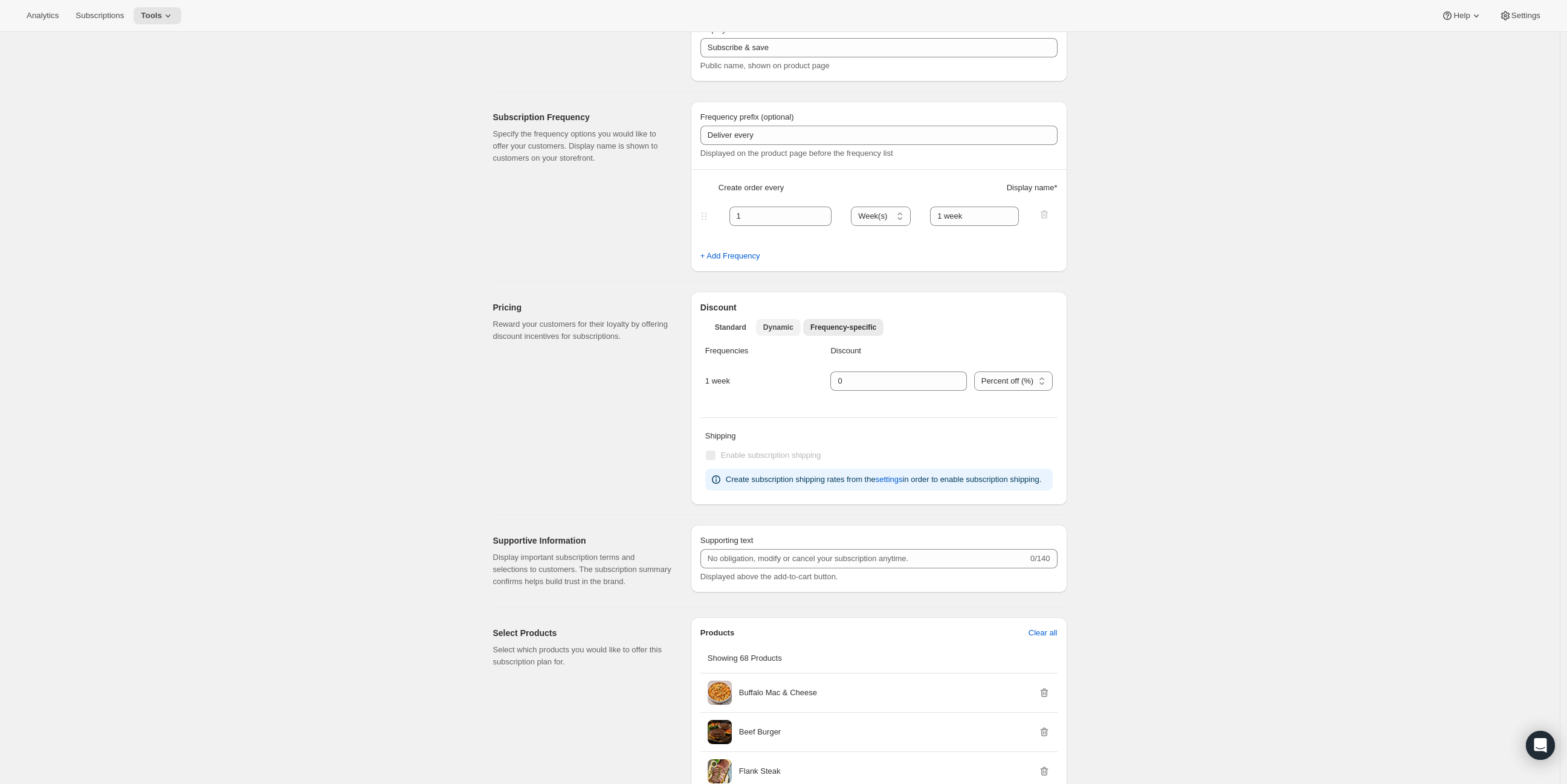
click at [776, 328] on span "Dynamic" at bounding box center [778, 327] width 30 height 10
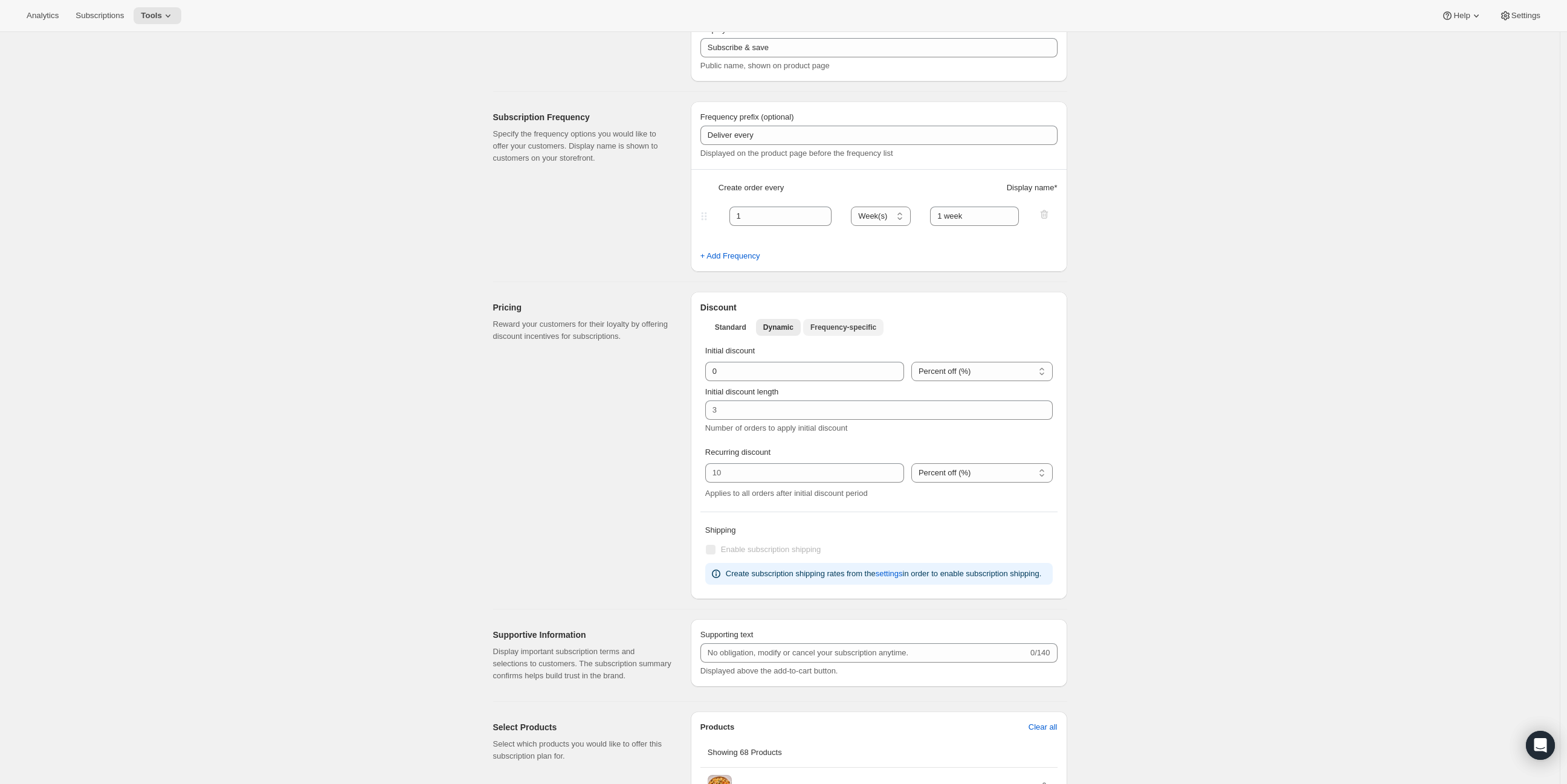
click at [840, 329] on span "Frequency-specific" at bounding box center [843, 327] width 66 height 10
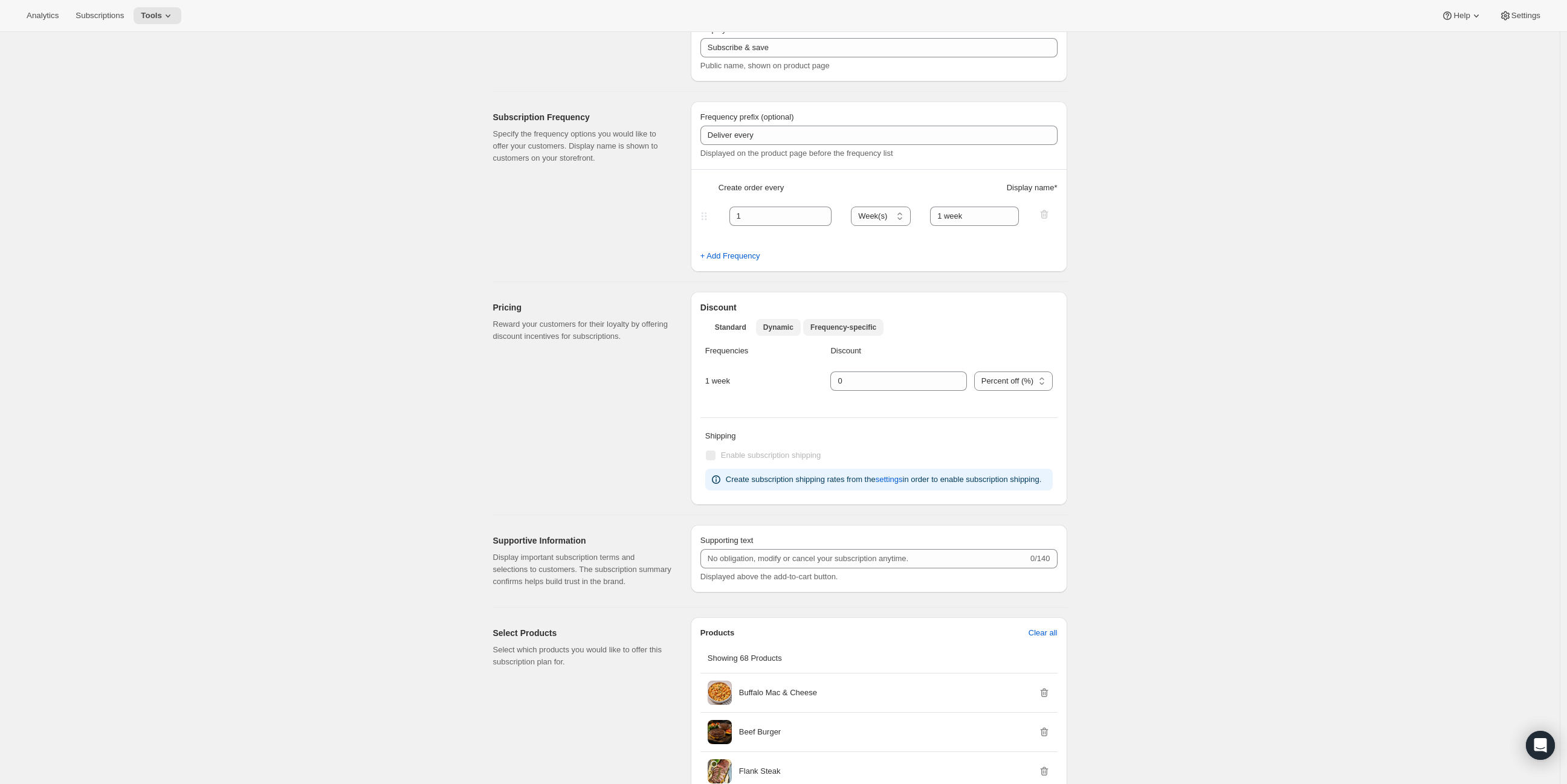
click at [784, 330] on span "Dynamic" at bounding box center [778, 327] width 30 height 10
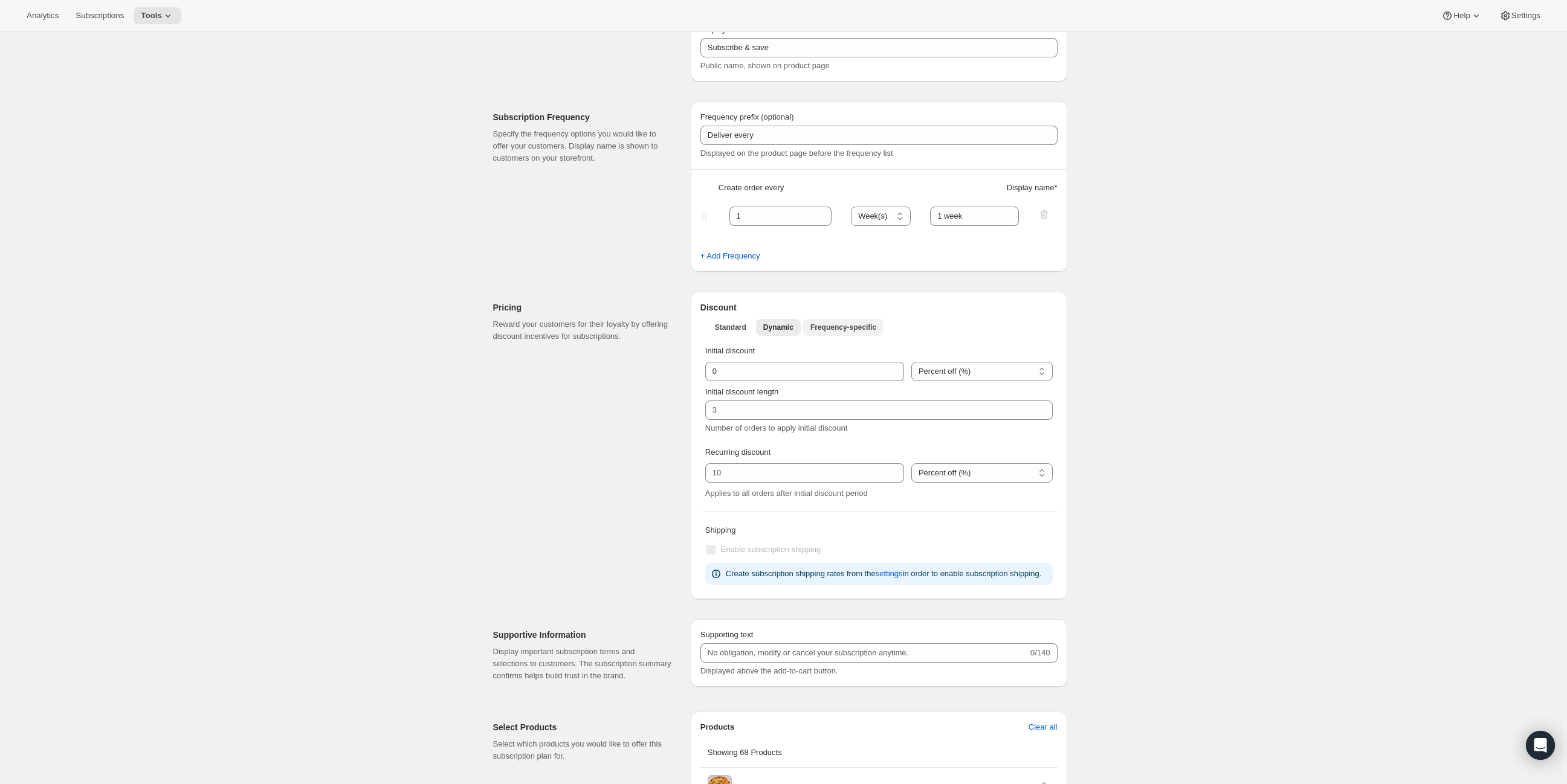
click at [832, 322] on span "Frequency-specific" at bounding box center [843, 327] width 66 height 10
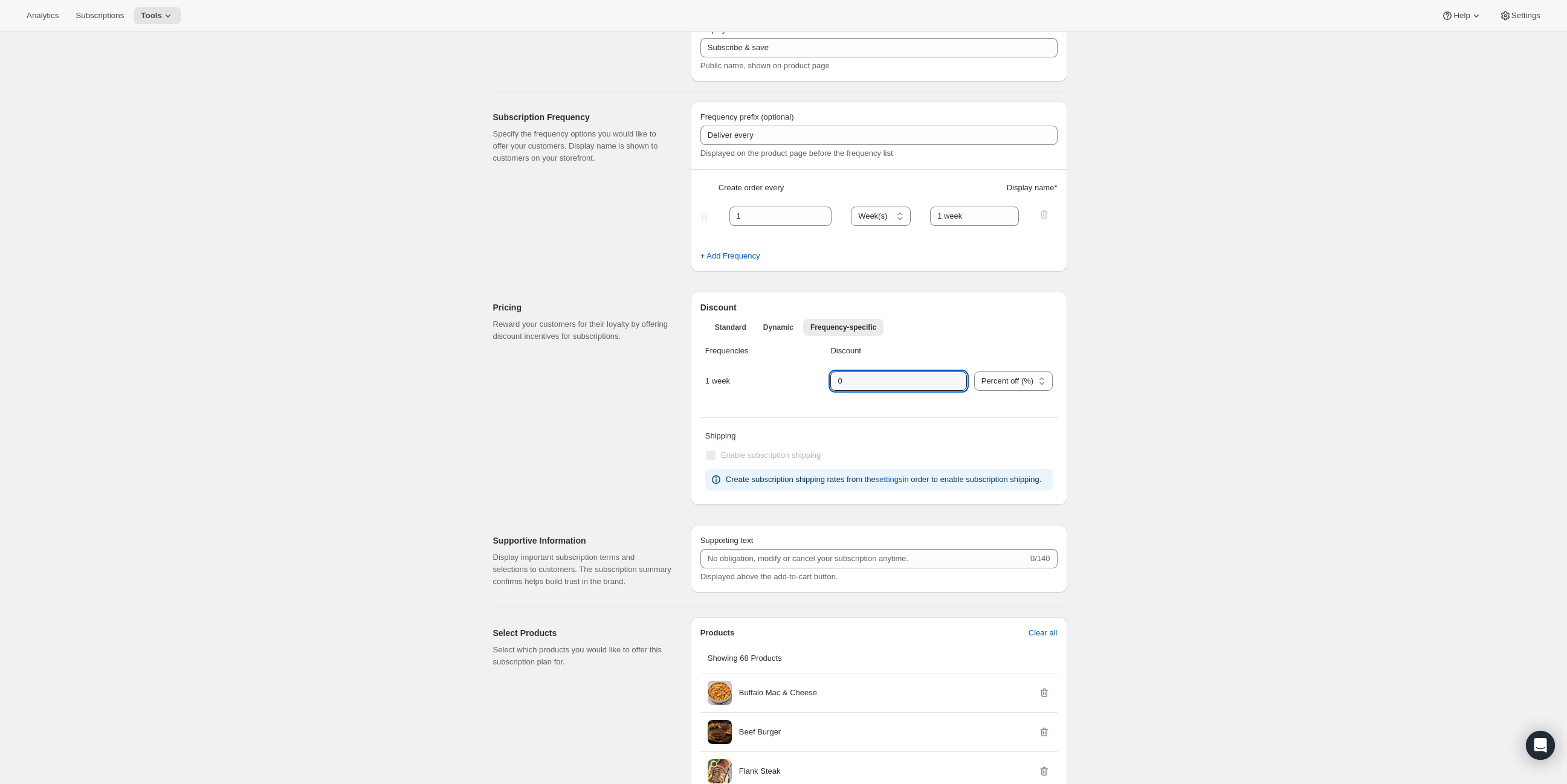
click at [818, 381] on div "1 week Percent off (%) US Dollars off ($) Percent off (%)" at bounding box center [878, 388] width 348 height 34
type input "1"
click at [733, 328] on span "Standard" at bounding box center [730, 327] width 31 height 10
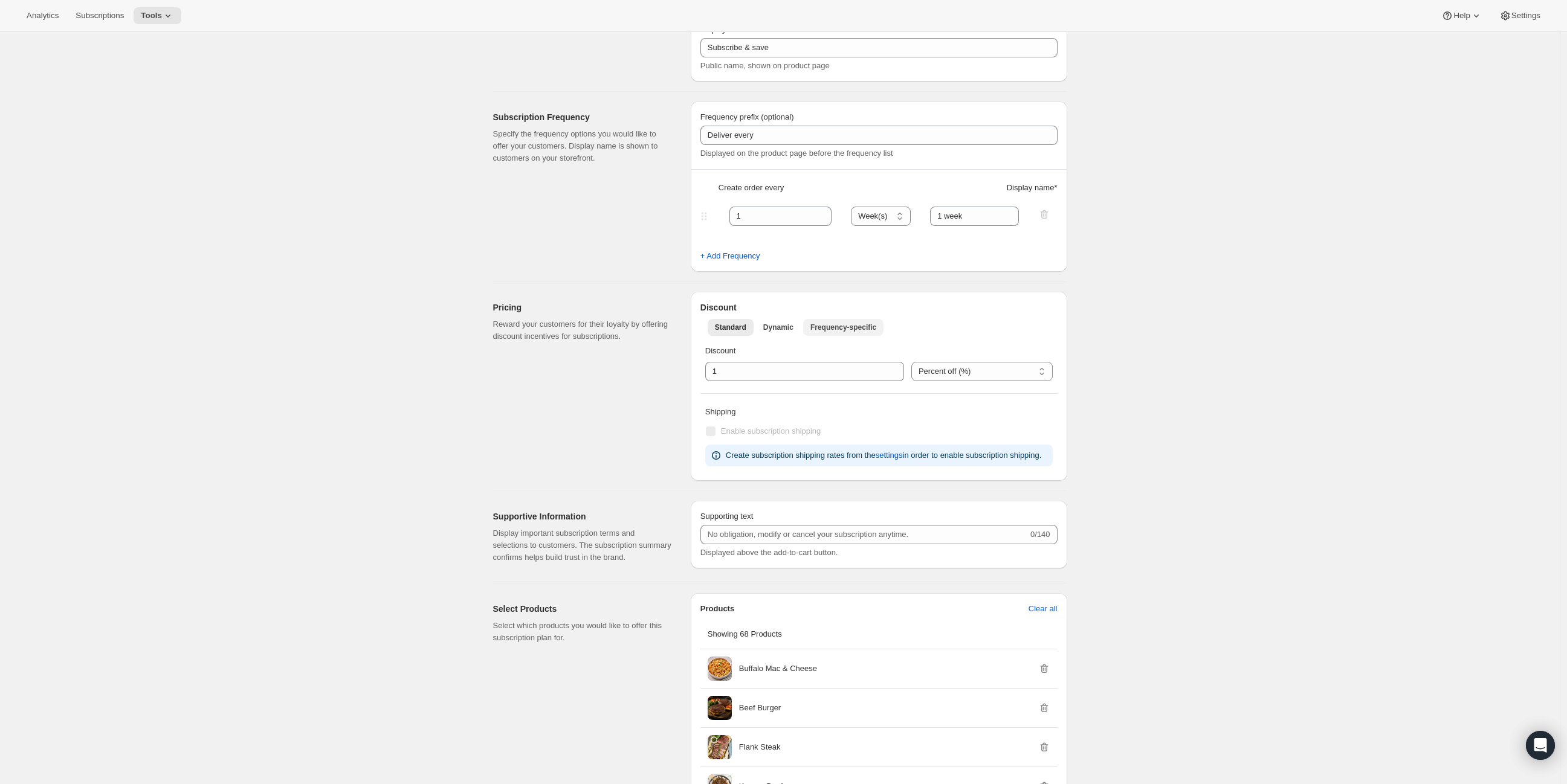
click at [831, 326] on span "Frequency-specific" at bounding box center [843, 327] width 66 height 10
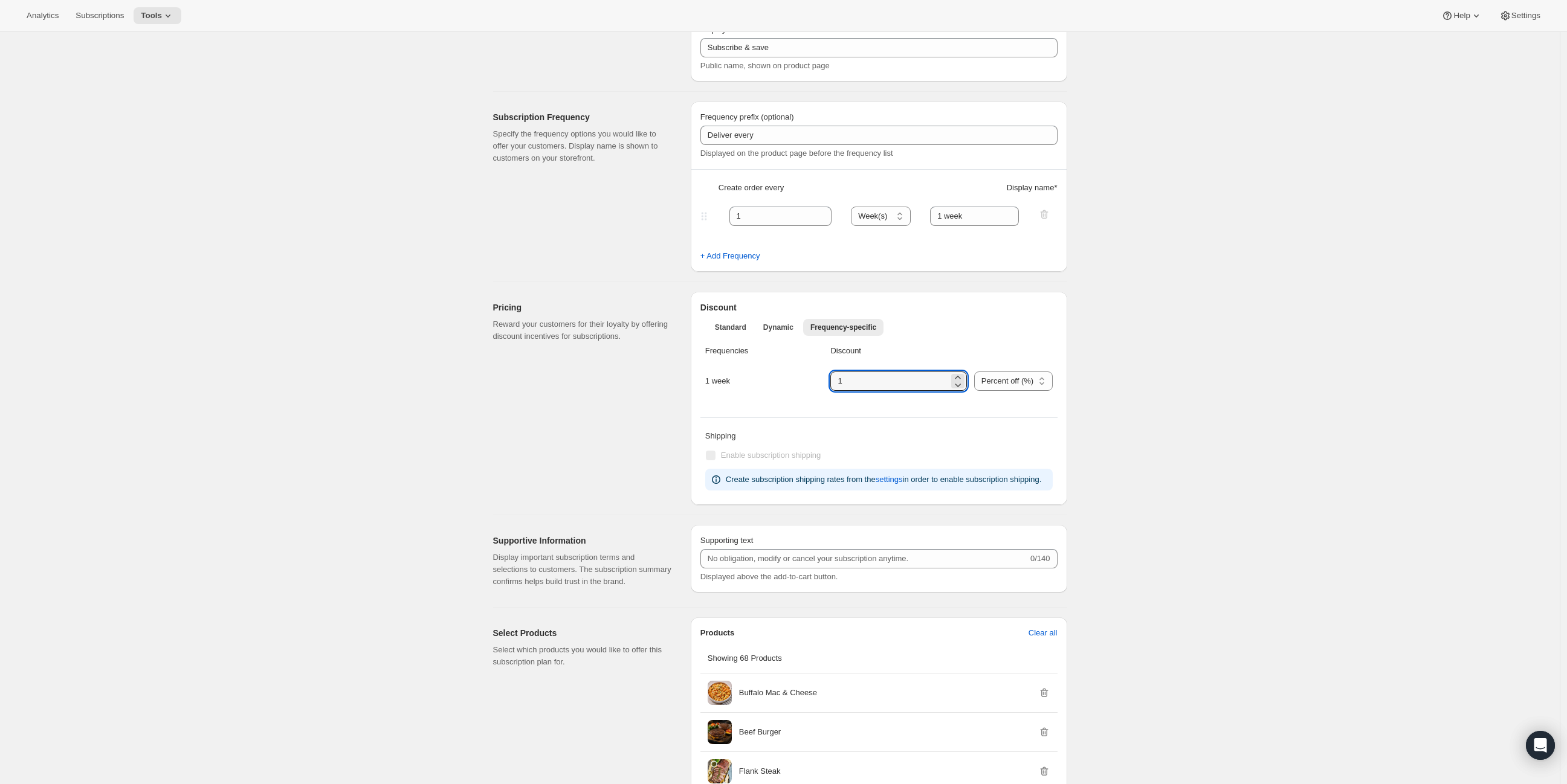
drag, startPoint x: 850, startPoint y: 377, endPoint x: 796, endPoint y: 364, distance: 55.5
click at [807, 371] on div "Frequencies Discount 1 week Percent off (%) US Dollars off ($) Percent off (%)" at bounding box center [879, 375] width 357 height 70
type input "0"
click at [136, 13] on button "Tools" at bounding box center [157, 16] width 47 height 17
click at [130, 86] on span "Bundles" at bounding box center [124, 82] width 28 height 9
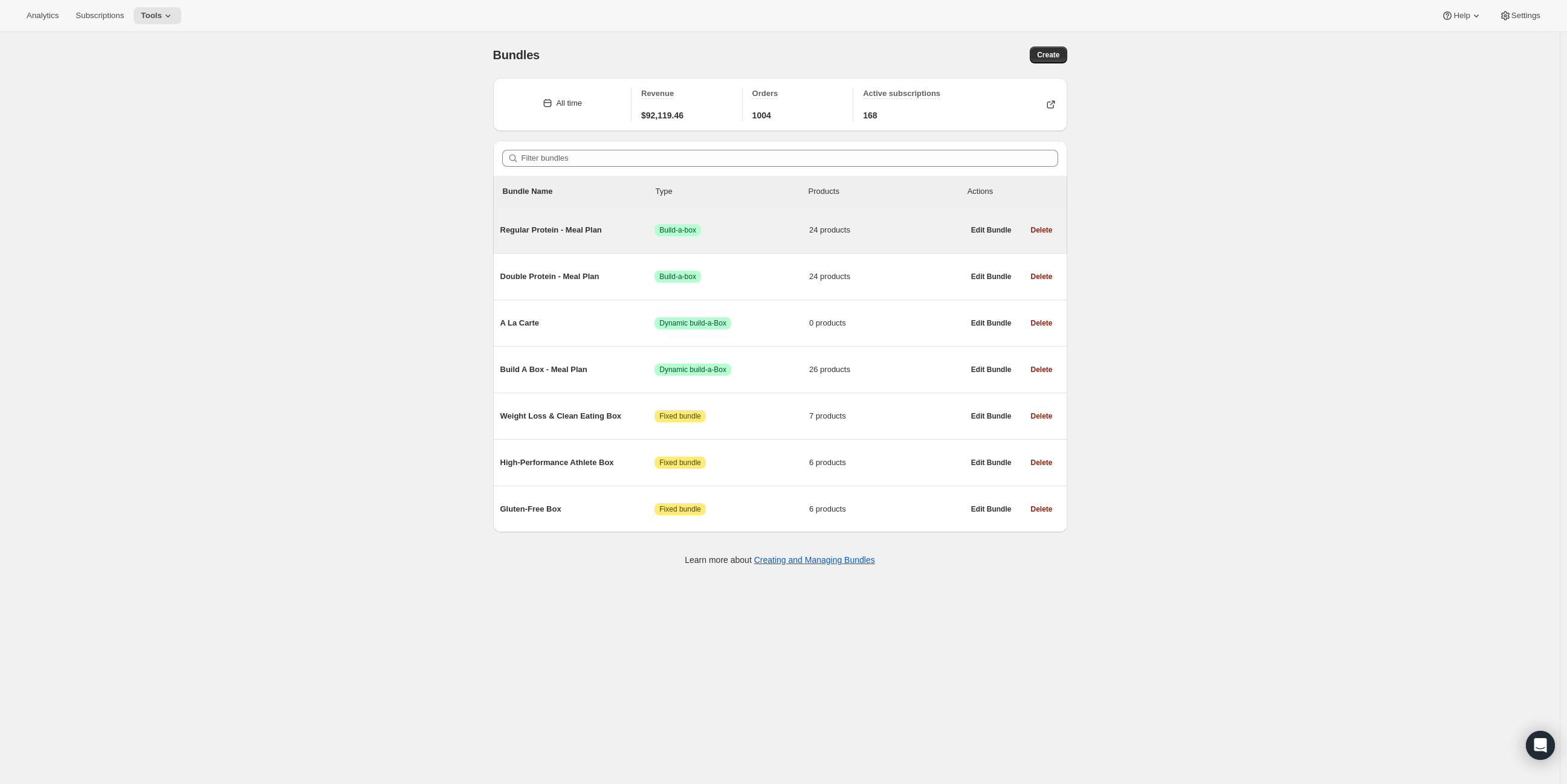
click at [554, 236] on span "Regular Protein - Meal Plan" at bounding box center [577, 230] width 155 height 12
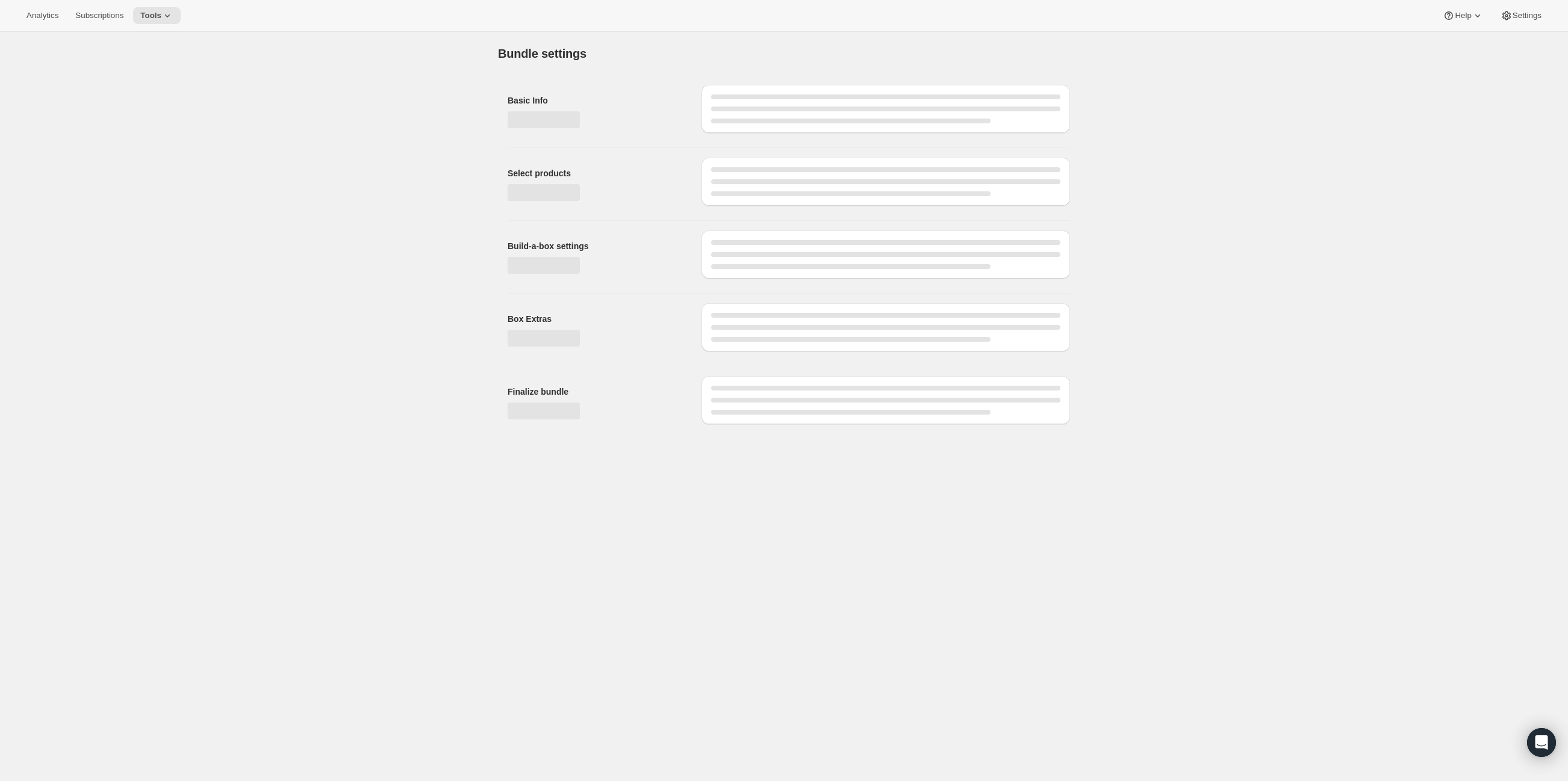
type input "Regular Protein - Meal Plan"
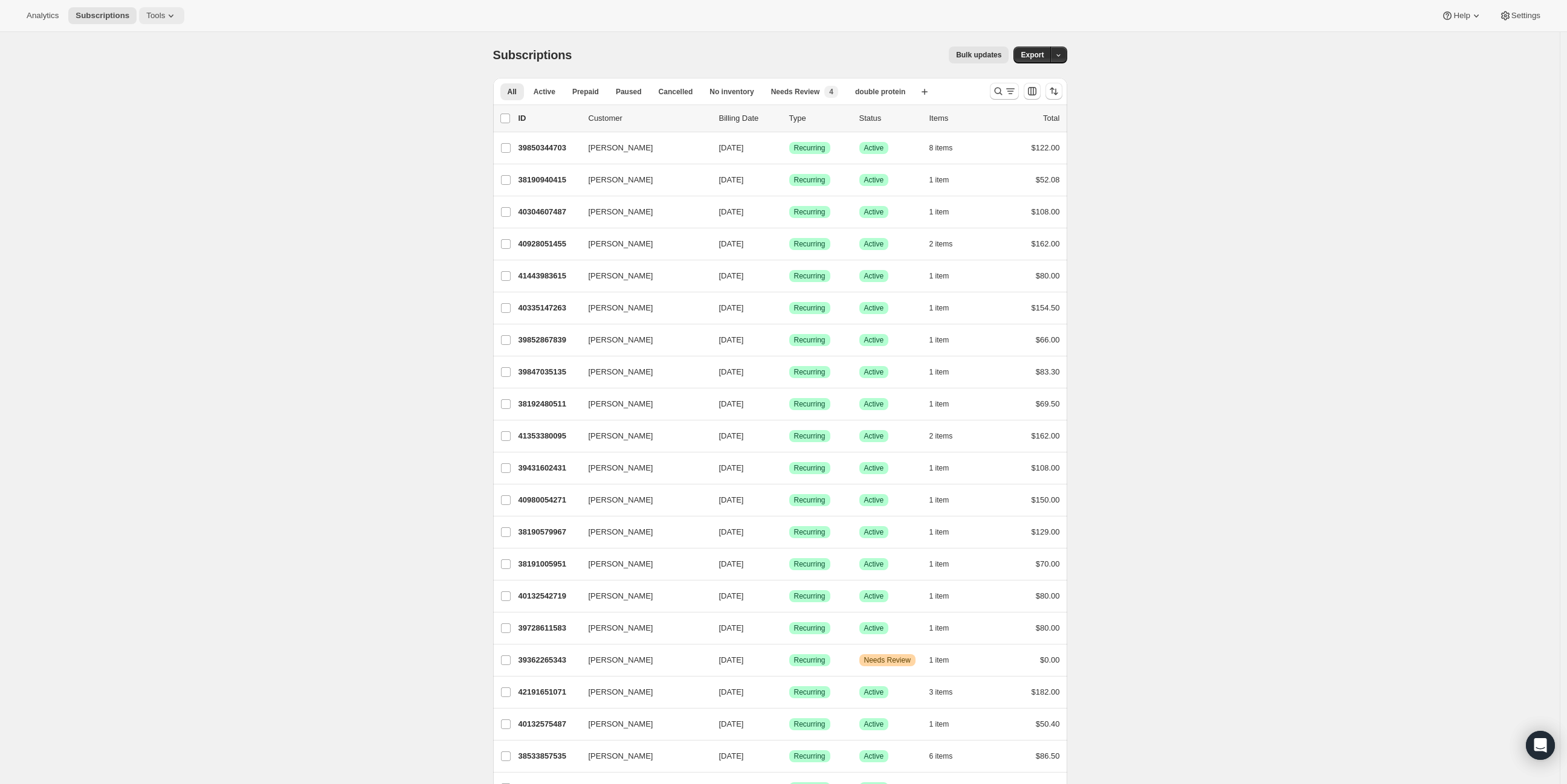
click at [171, 15] on button "Tools" at bounding box center [161, 16] width 45 height 17
click at [149, 41] on span "Subscription Plans" at bounding box center [144, 40] width 65 height 9
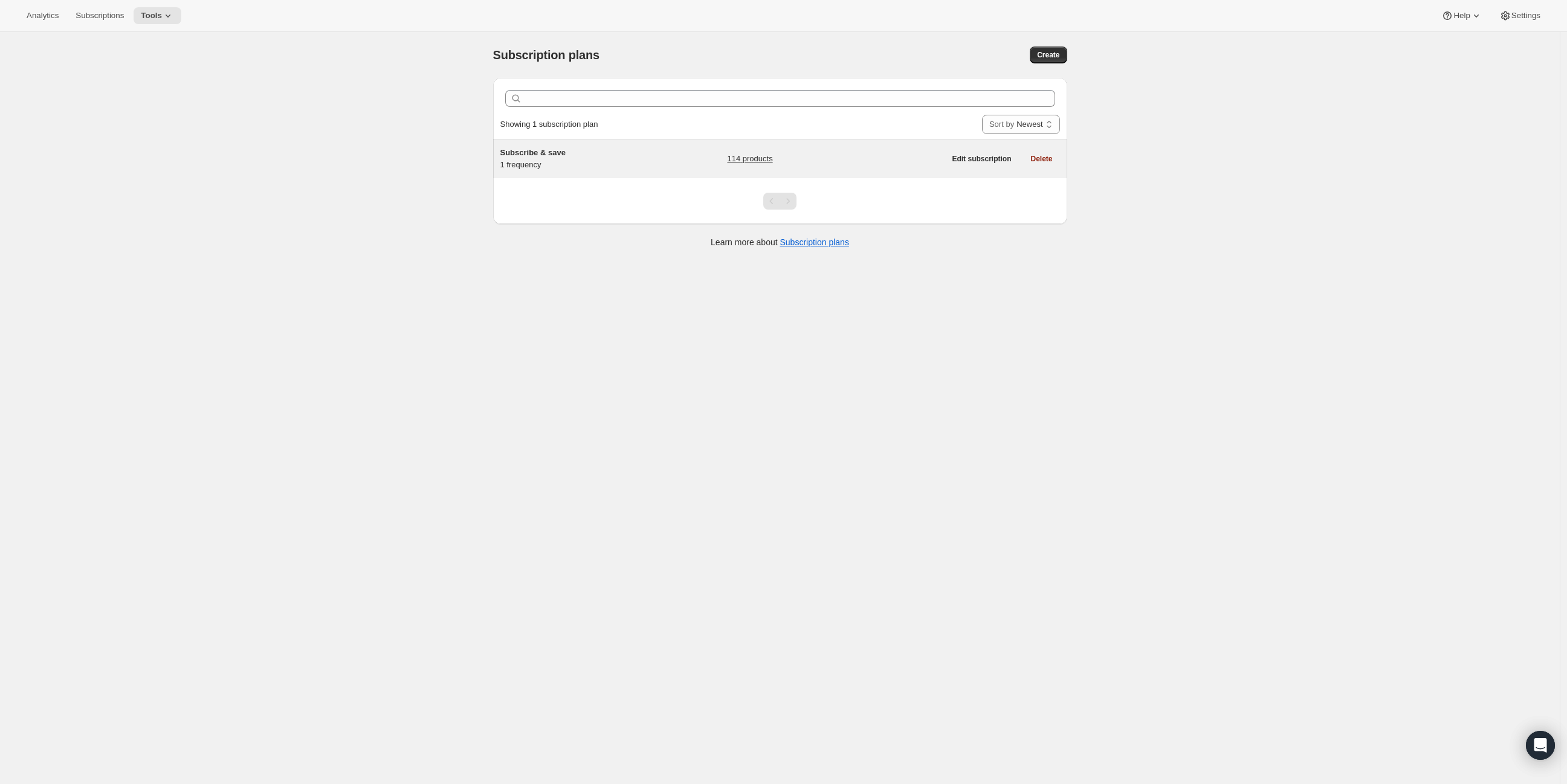
click at [563, 156] on span "Subscribe & save" at bounding box center [533, 153] width 65 height 9
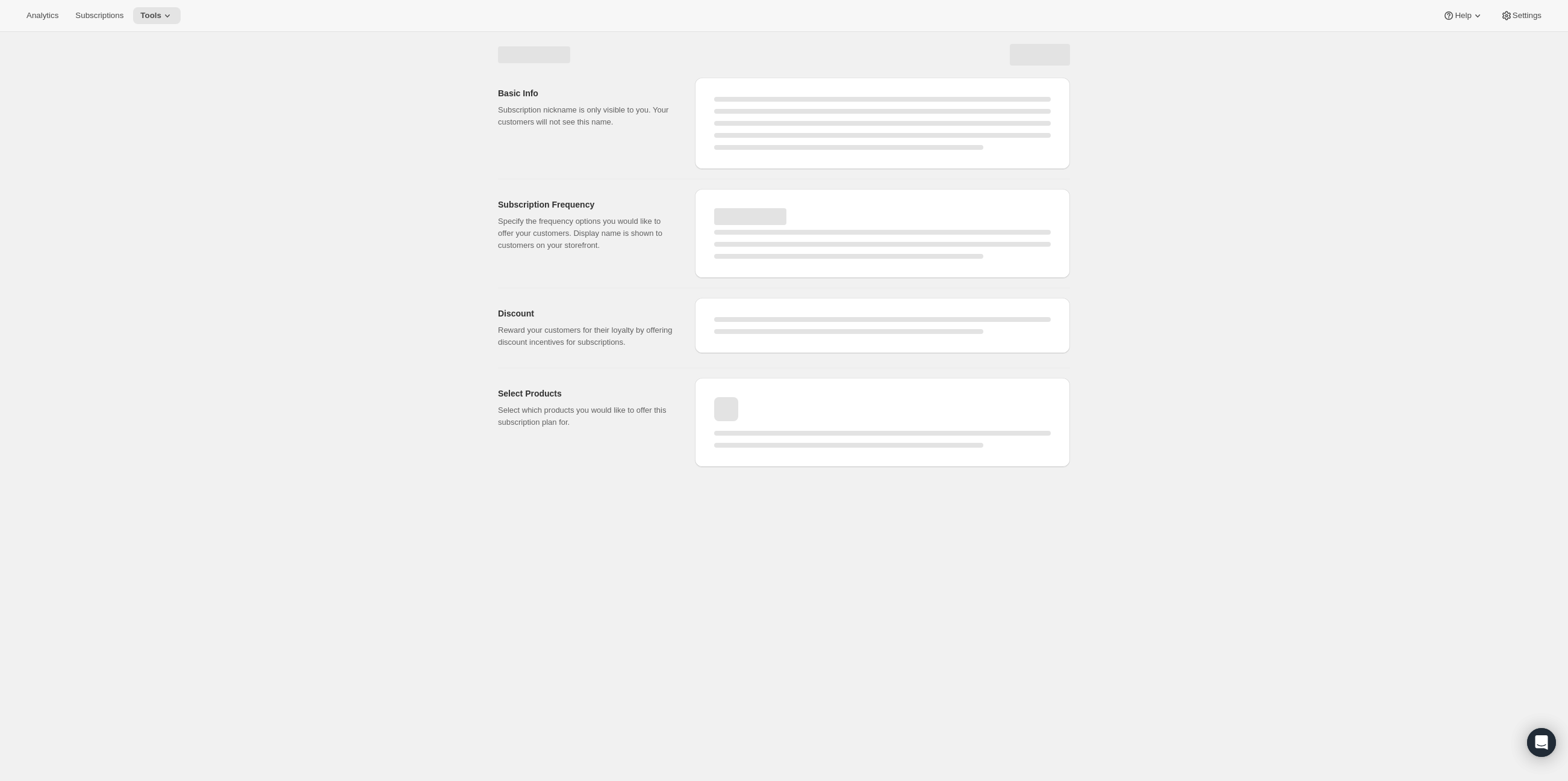
select select "WEEK"
select select "MONTH"
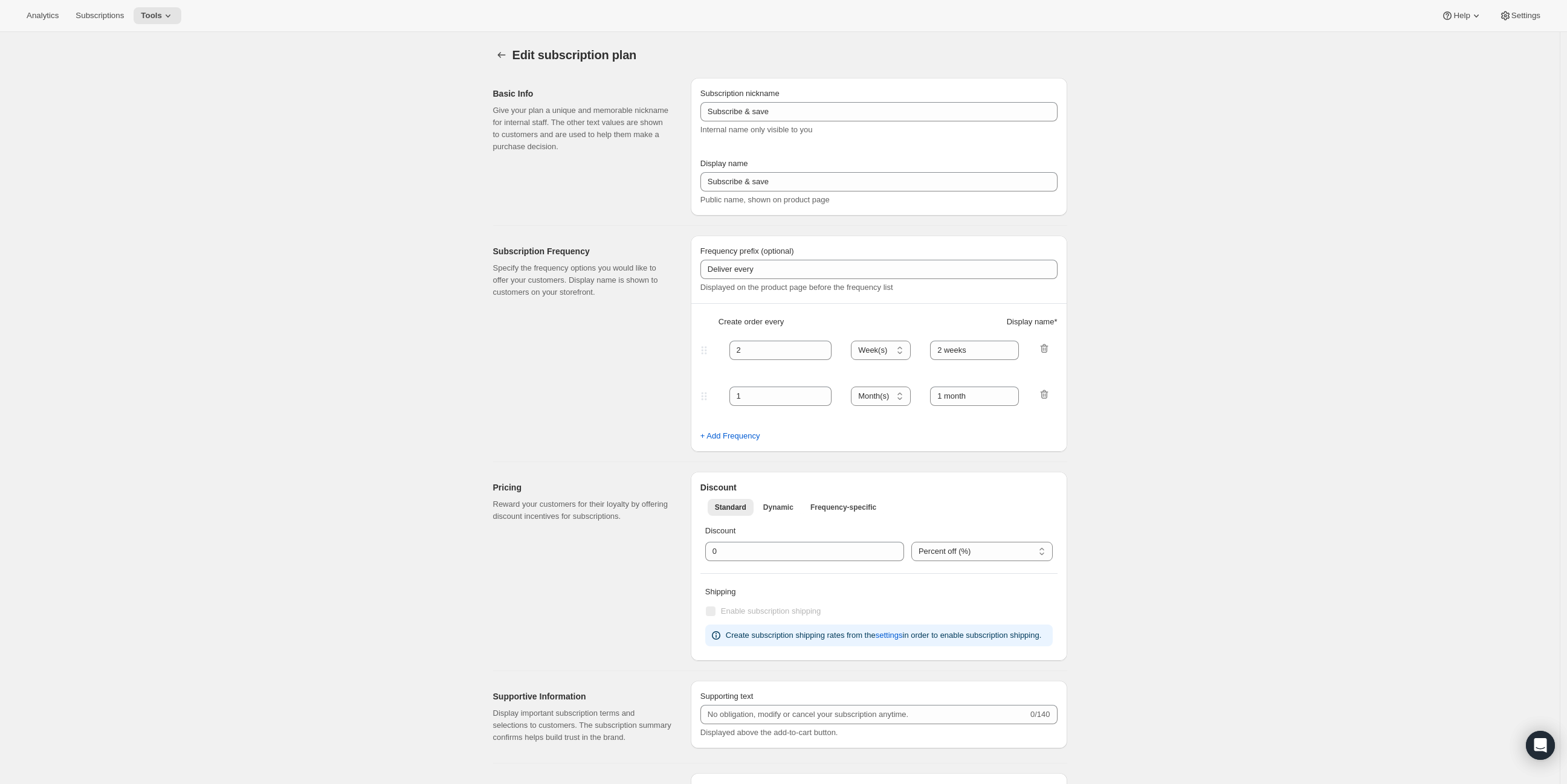
type input "1"
type input "1 week"
checkbox input "true"
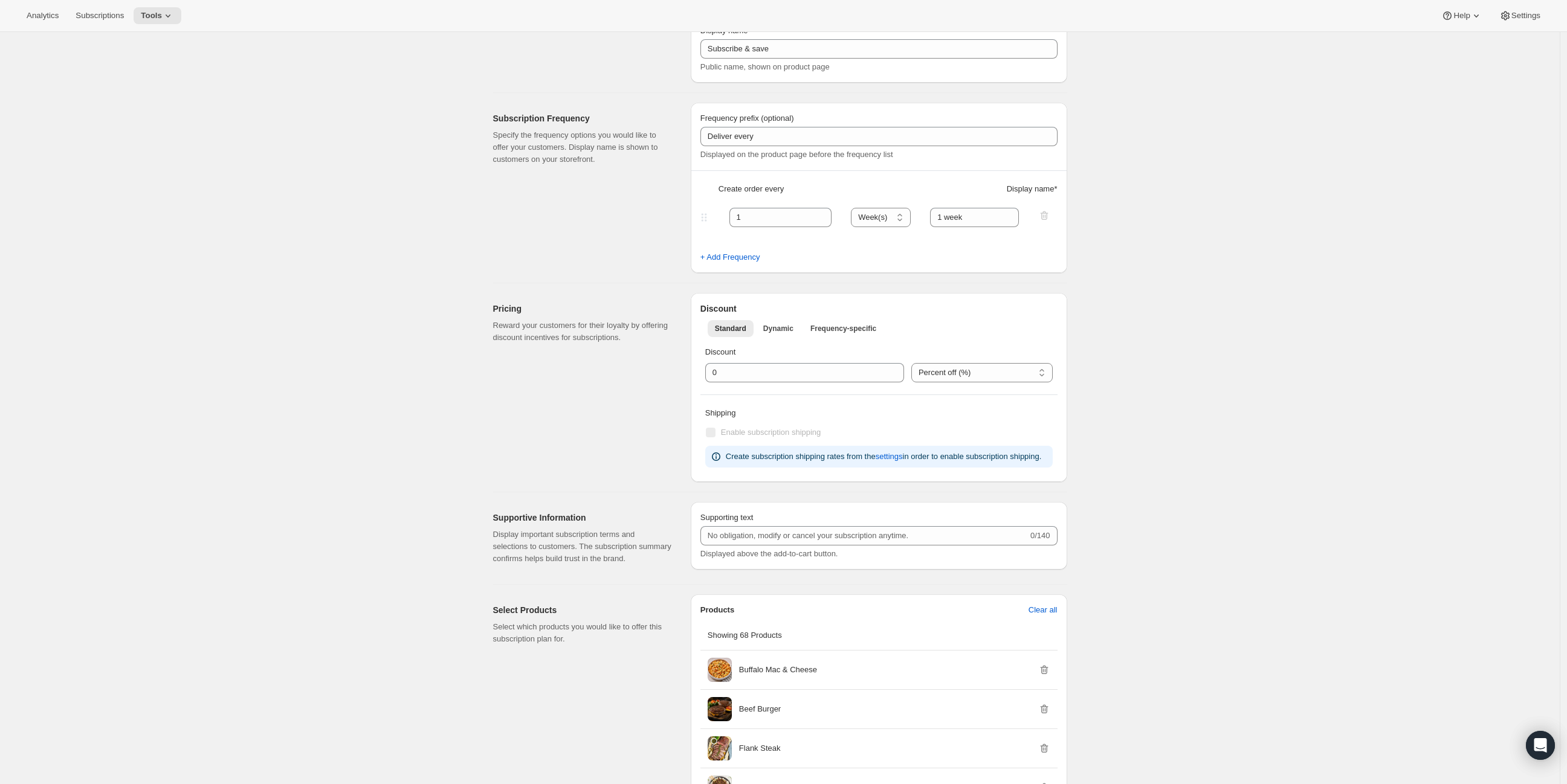
scroll to position [201, 0]
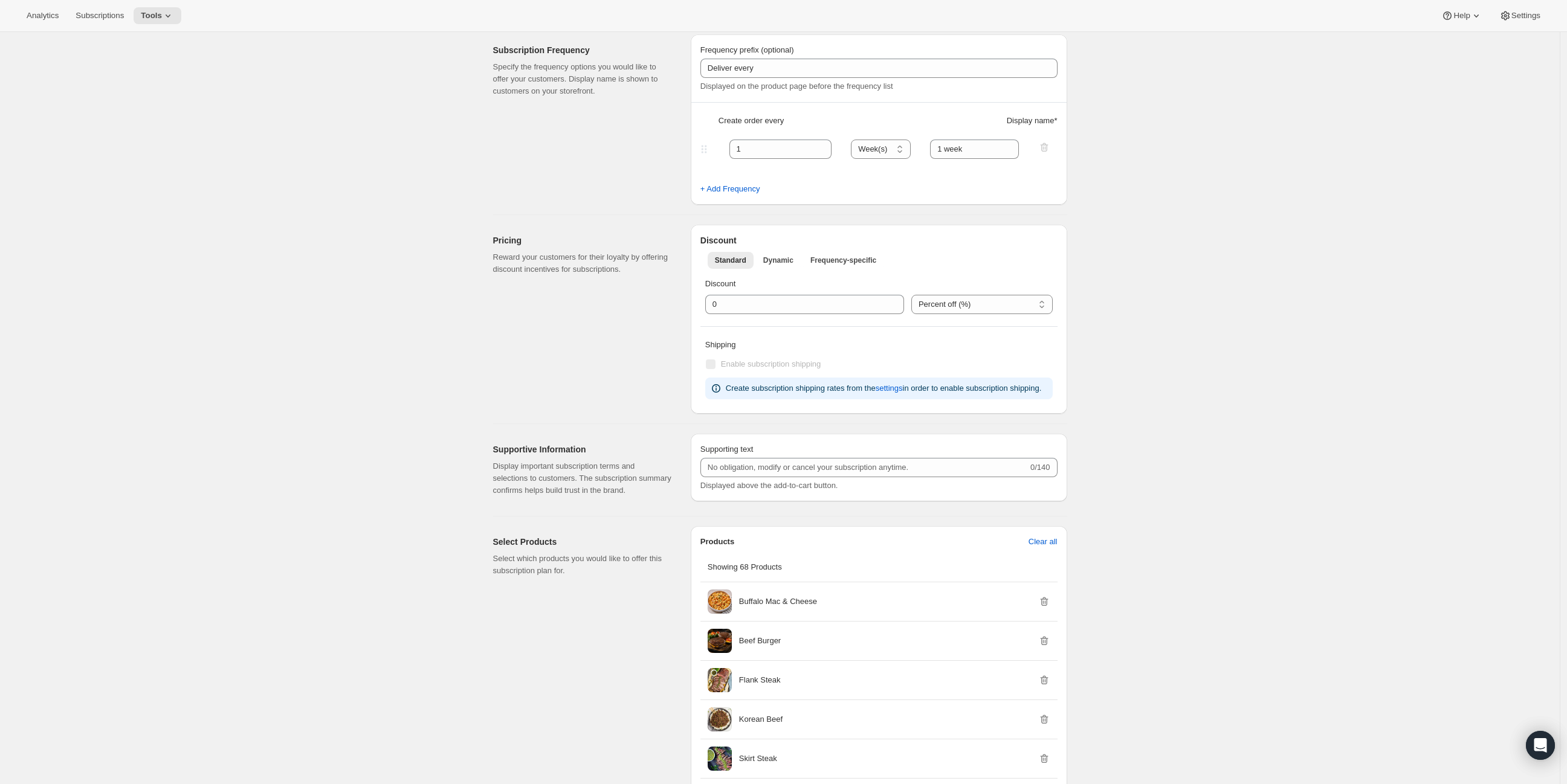
click at [188, 15] on div "Analytics Subscriptions Tools Help Settings" at bounding box center [784, 16] width 1567 height 32
click at [162, 19] on icon at bounding box center [168, 16] width 12 height 12
click at [121, 82] on span "Bundles" at bounding box center [124, 82] width 28 height 9
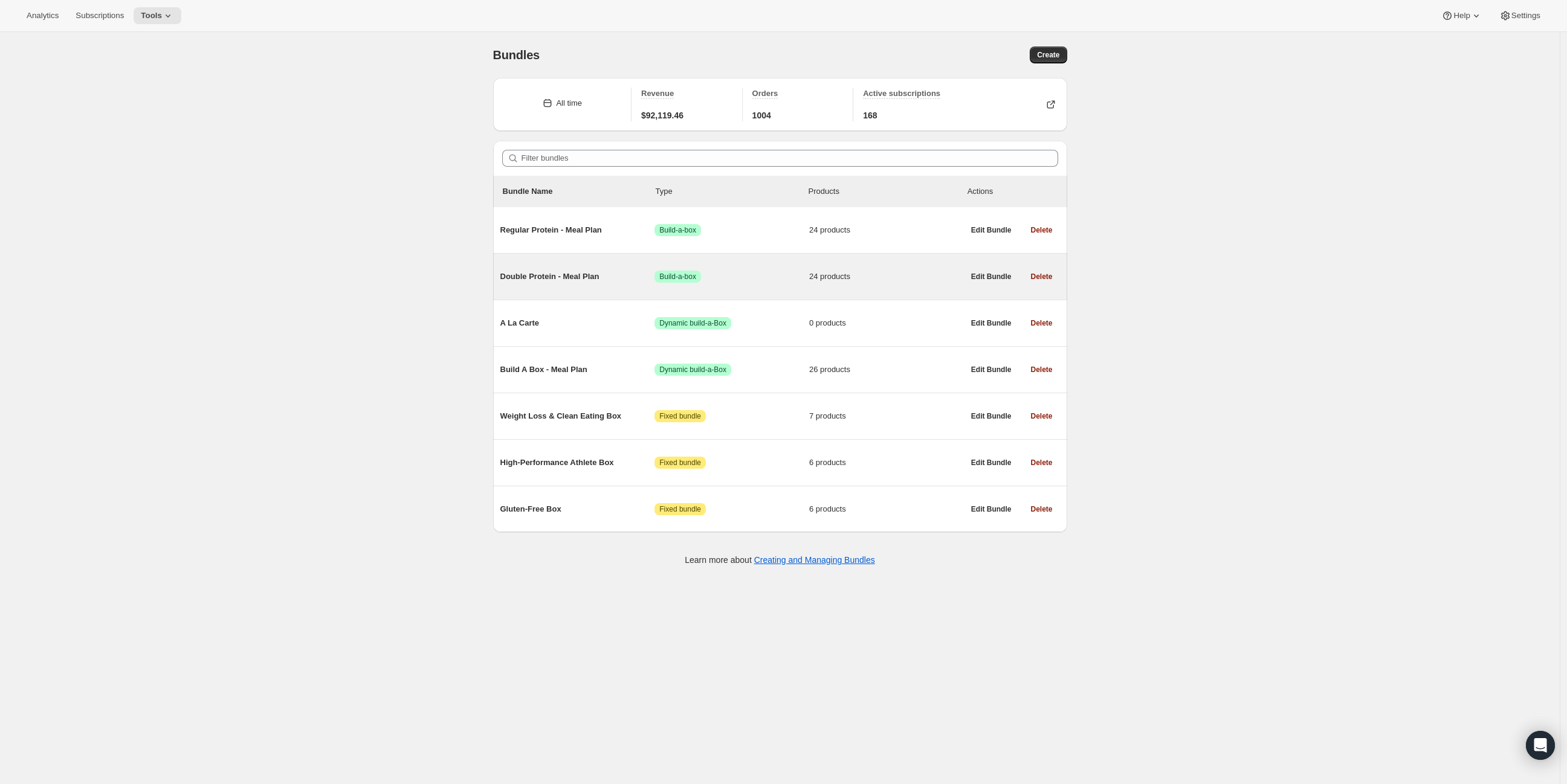
drag, startPoint x: 557, startPoint y: 233, endPoint x: 566, endPoint y: 273, distance: 41.0
click at [556, 233] on span "Regular Protein - Meal Plan" at bounding box center [577, 230] width 155 height 12
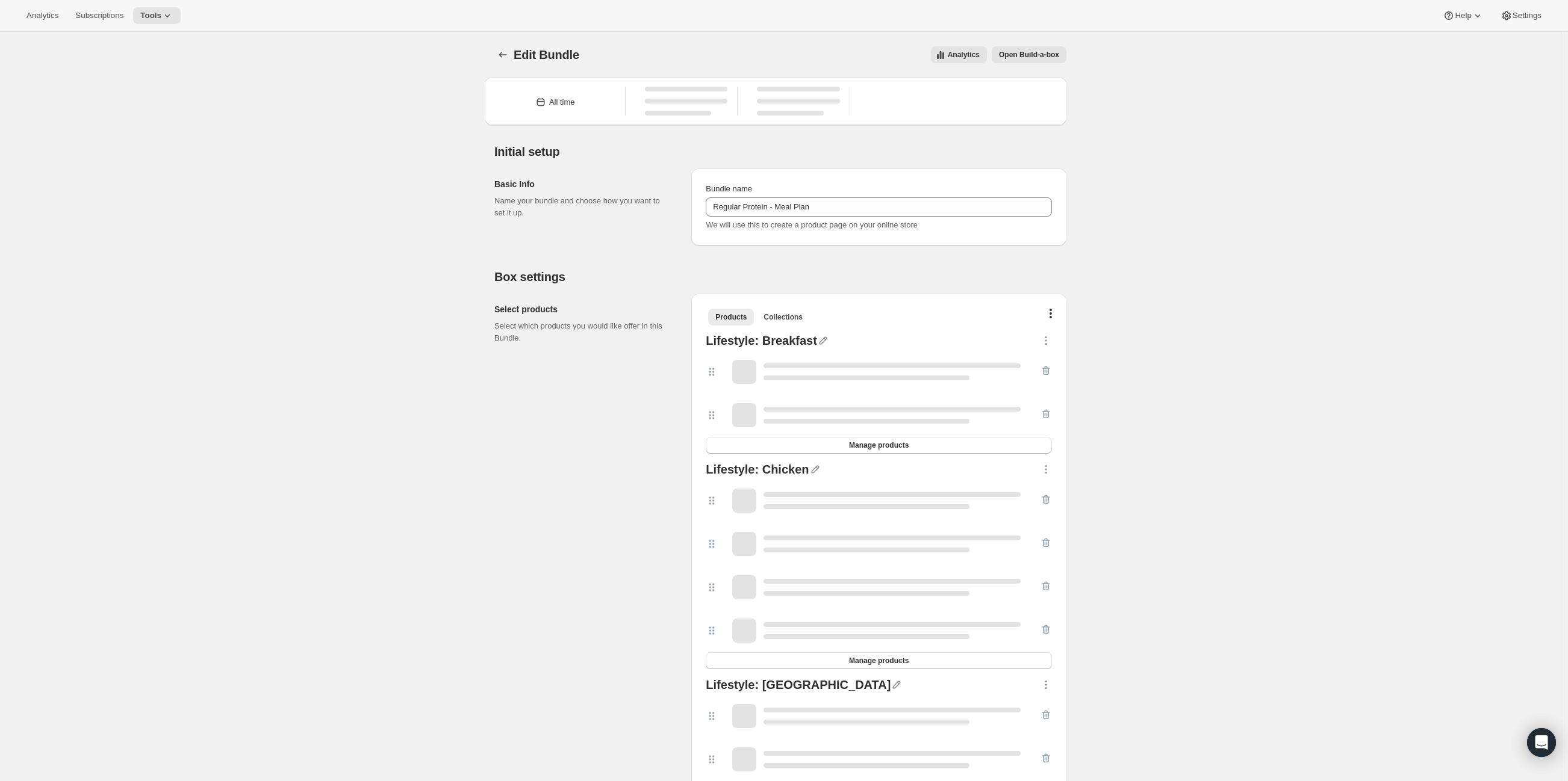
type input "Regular Protein - Meal Plan"
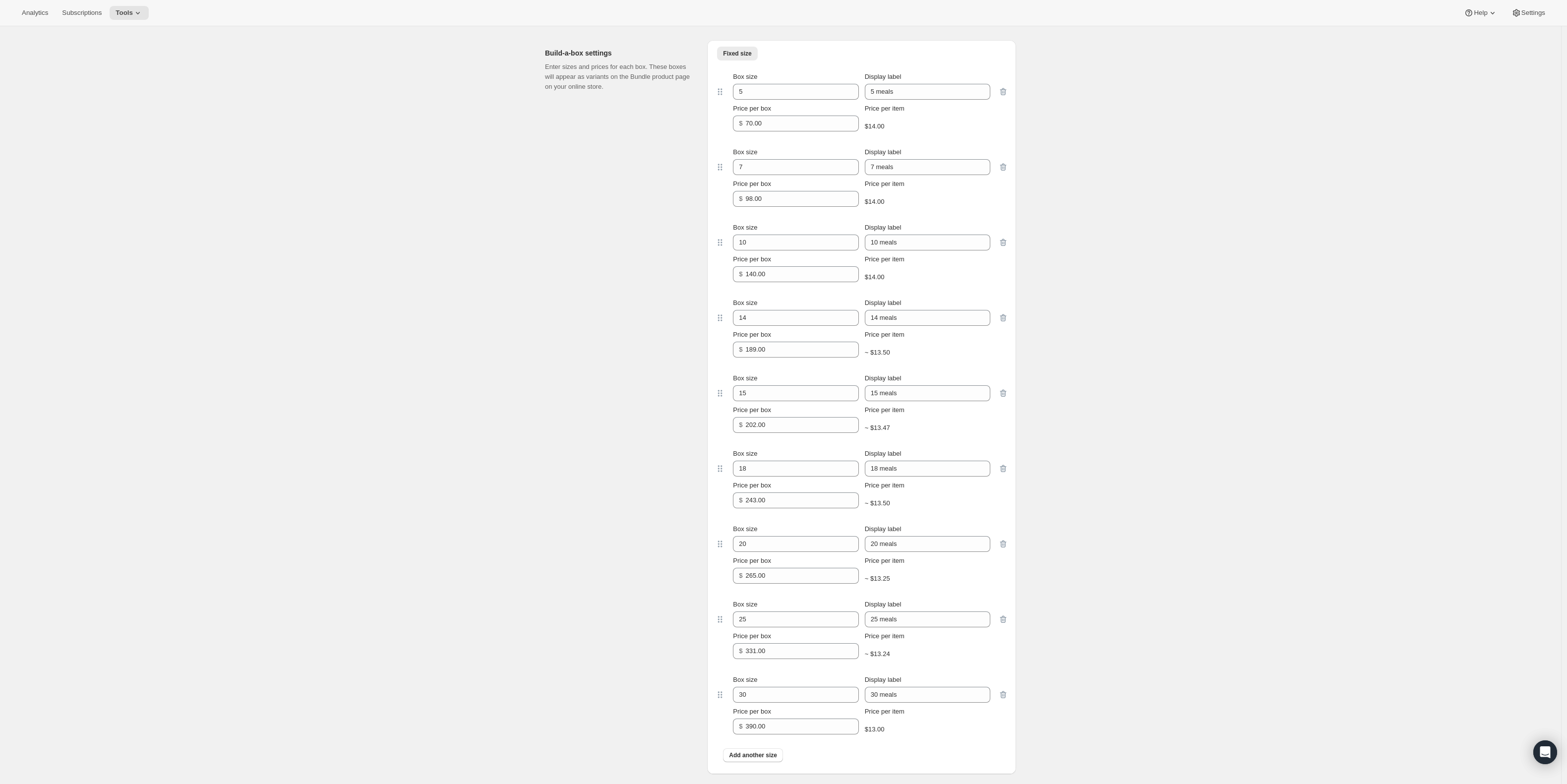
drag, startPoint x: 462, startPoint y: 348, endPoint x: 450, endPoint y: 322, distance: 28.6
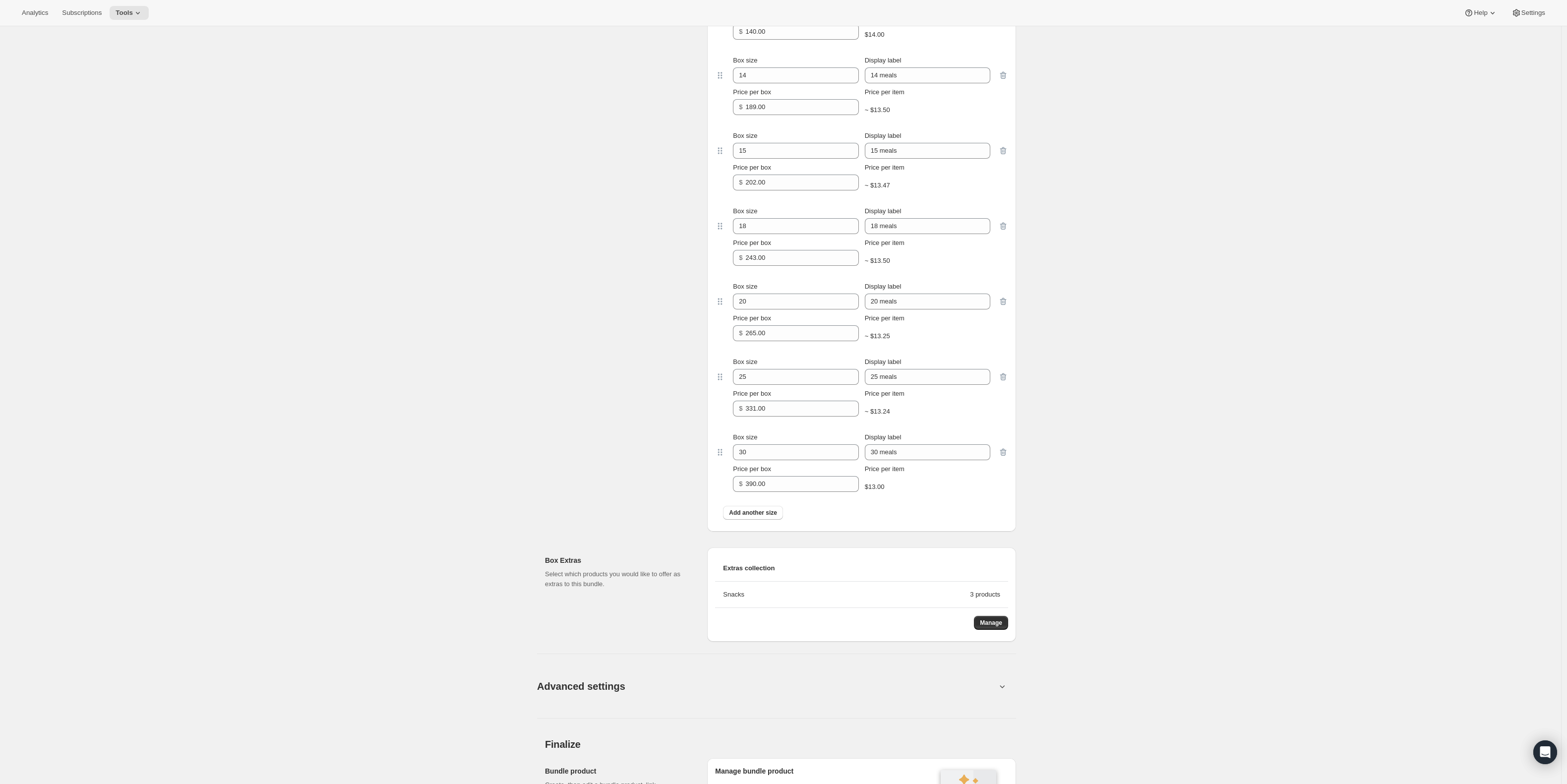
scroll to position [1808, 0]
